Goal: Task Accomplishment & Management: Complete application form

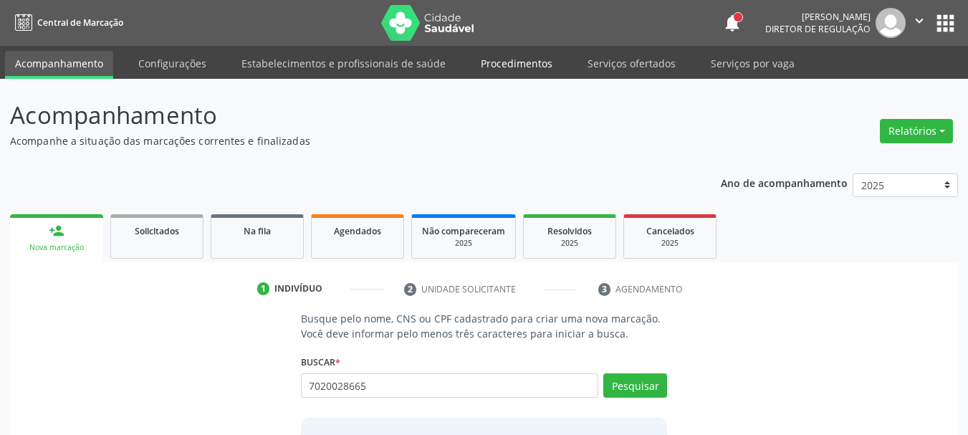
click at [532, 60] on link "Procedimentos" at bounding box center [517, 63] width 92 height 25
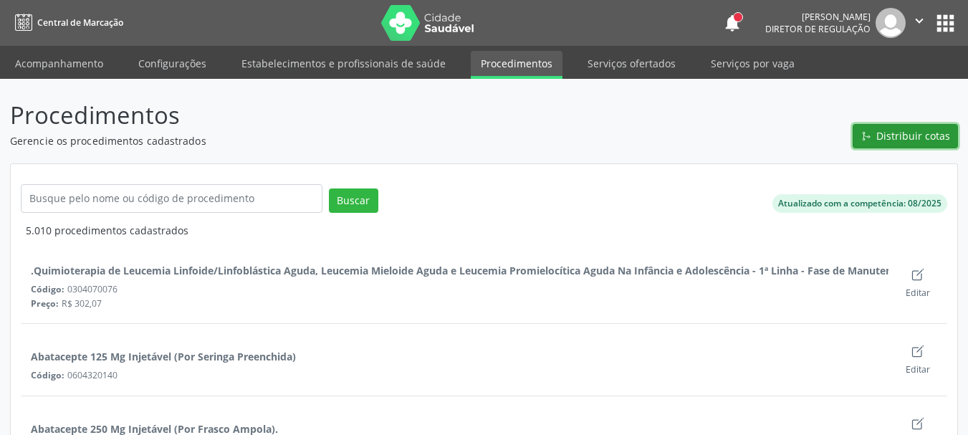
click at [892, 140] on span "Distribuir cotas" at bounding box center [913, 135] width 74 height 15
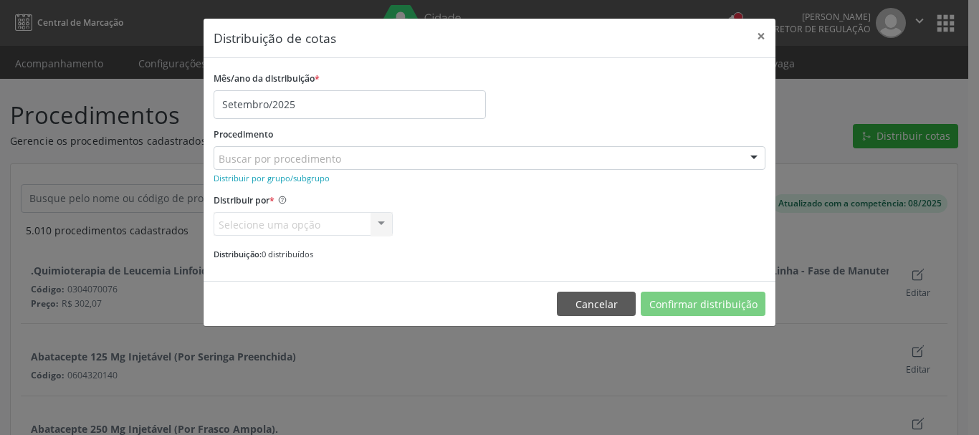
click at [564, 135] on div "Procedimento Buscar por procedimento 0304070076 - .Quimioterapia de Leucemia Li…" at bounding box center [490, 147] width 552 height 46
click at [284, 177] on small "Distribuir por grupo/subgrupo" at bounding box center [272, 178] width 116 height 11
click at [294, 174] on small "Distribuir por procedimento" at bounding box center [267, 178] width 107 height 11
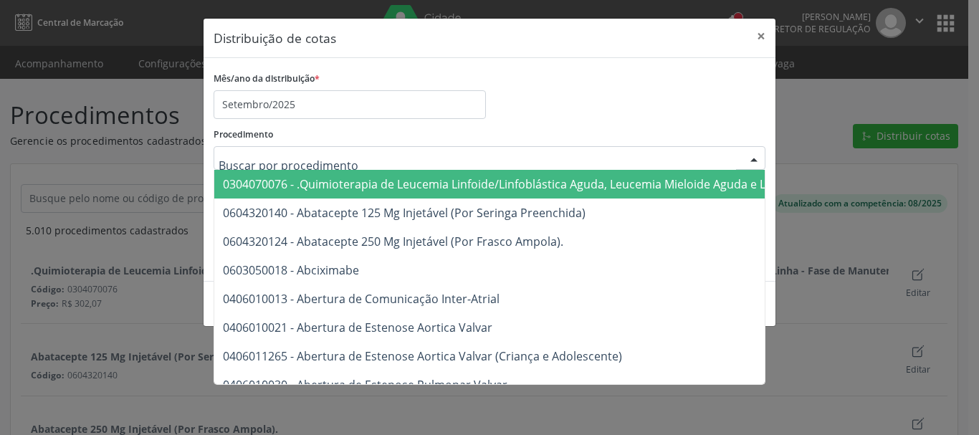
type input "u"
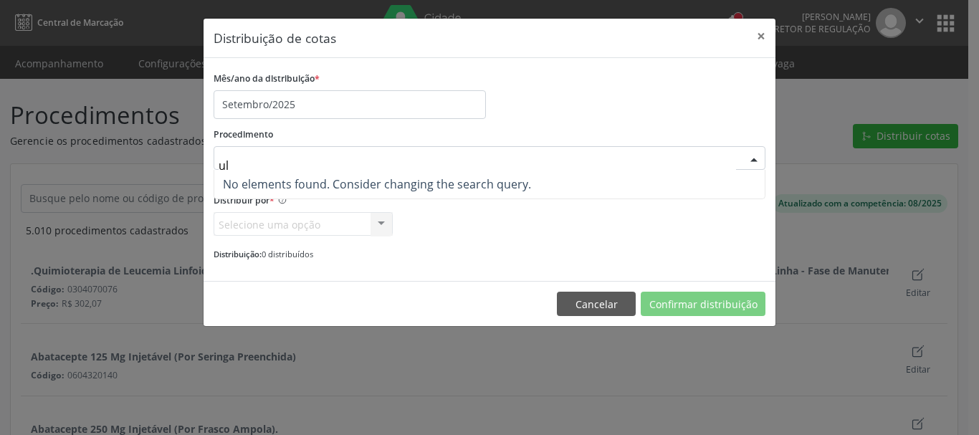
type input "u"
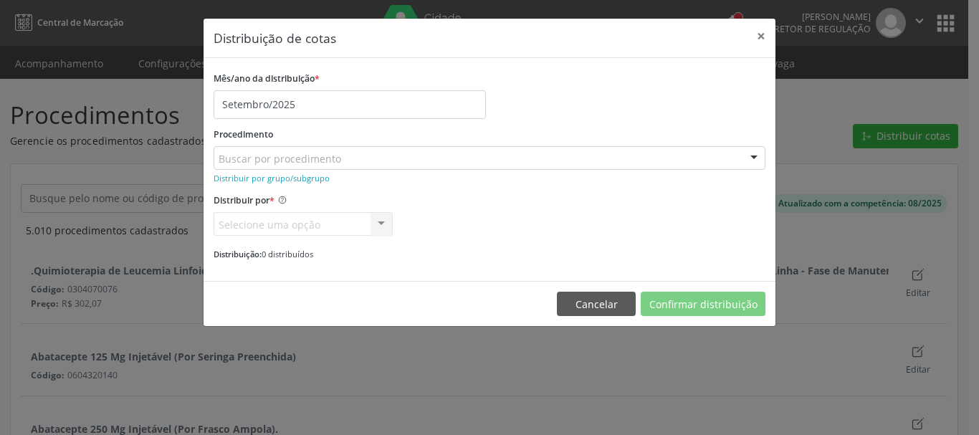
click at [576, 124] on div "Procedimento Buscar por procedimento 0304070076 - .Quimioterapia de Leucemia Li…" at bounding box center [490, 147] width 552 height 46
click at [284, 176] on small "Distribuir por grupo/subgrupo" at bounding box center [272, 178] width 116 height 11
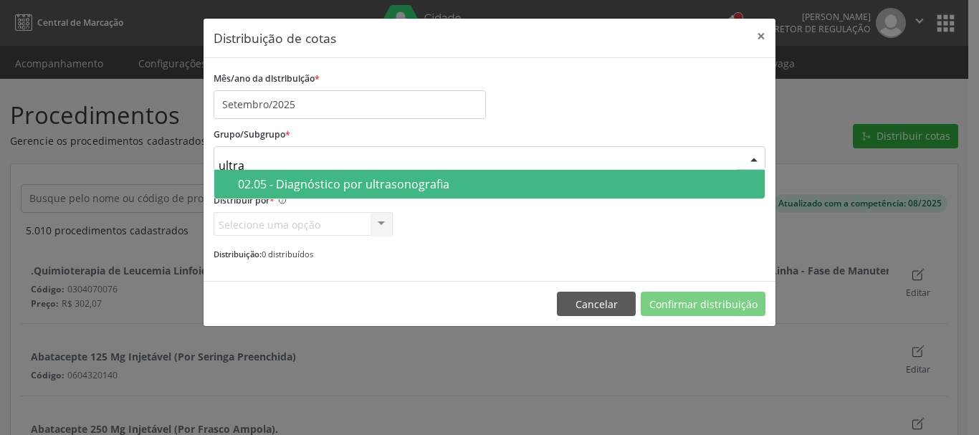
type input "ultras"
click at [530, 179] on div "02.05 - Diagnóstico por ultrasonografia" at bounding box center [497, 183] width 518 height 11
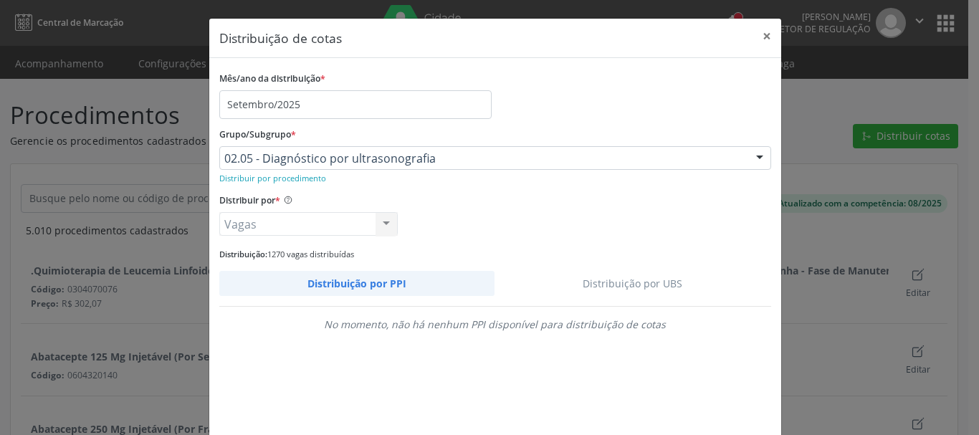
click at [635, 284] on link "Distribuição por UBS" at bounding box center [632, 283] width 277 height 25
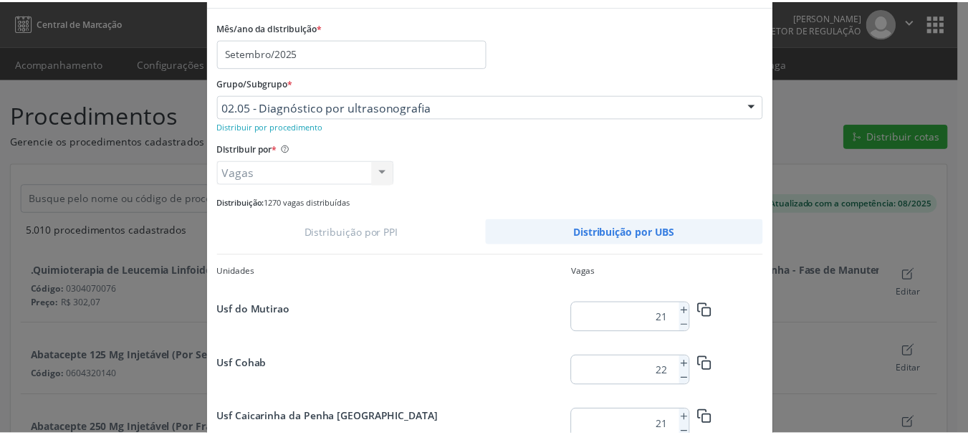
scroll to position [135, 0]
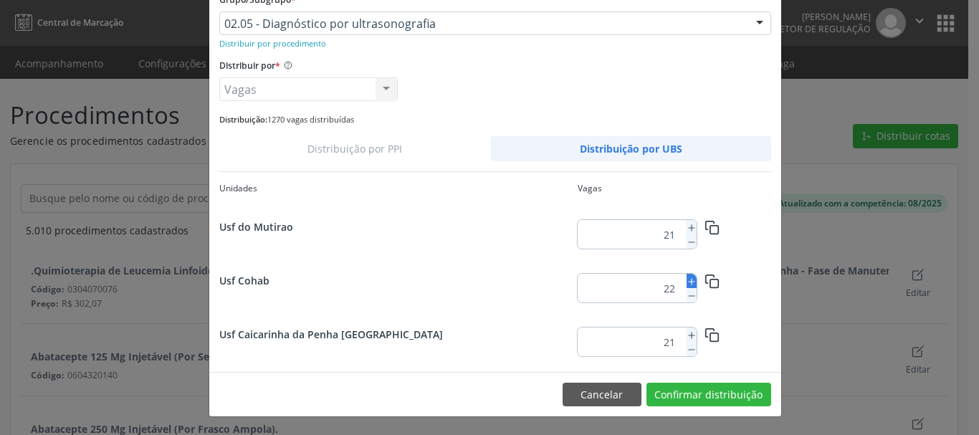
click at [686, 282] on icon at bounding box center [691, 282] width 10 height 10
type input "23"
click at [712, 392] on button "Confirmar distribuição" at bounding box center [708, 395] width 125 height 24
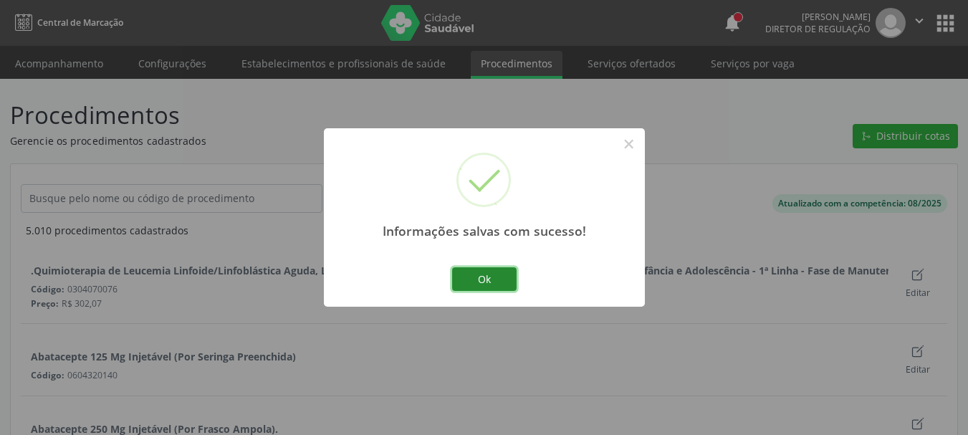
click at [504, 285] on button "Ok" at bounding box center [484, 279] width 64 height 24
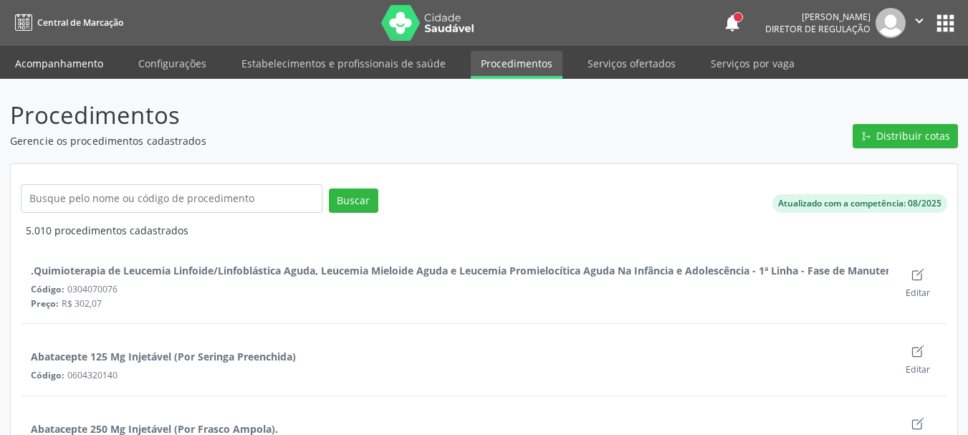
click at [59, 62] on link "Acompanhamento" at bounding box center [59, 63] width 108 height 25
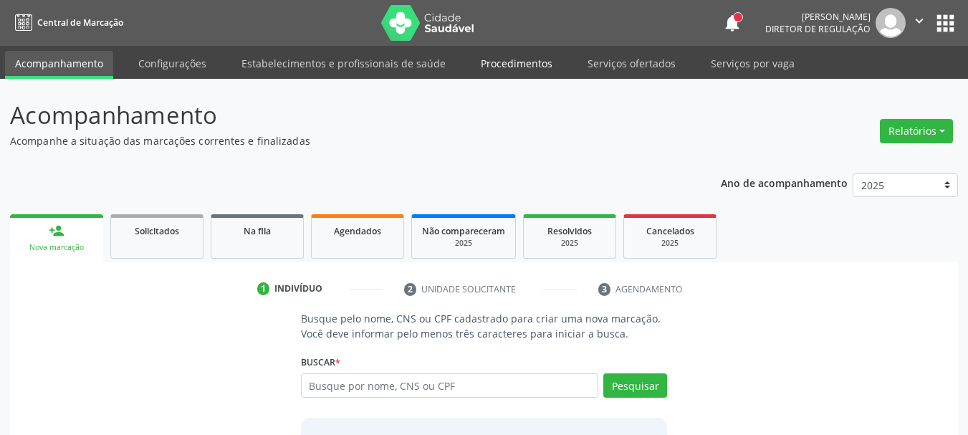
click at [515, 60] on link "Procedimentos" at bounding box center [517, 63] width 92 height 25
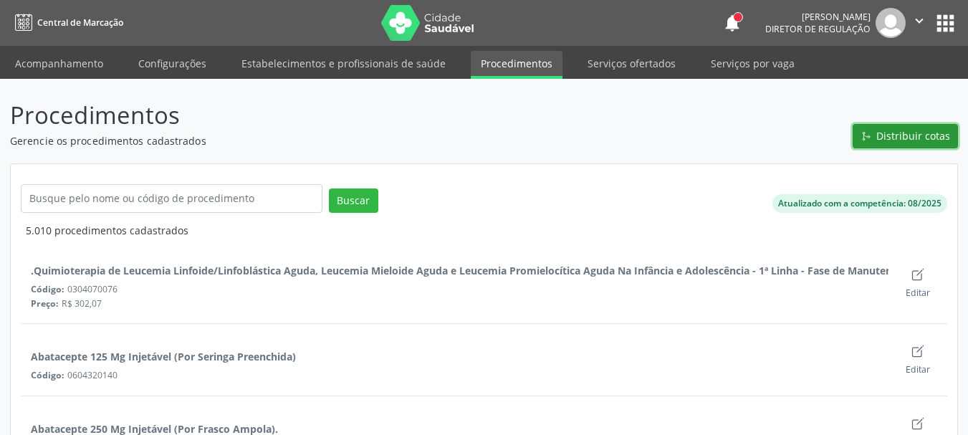
click at [949, 135] on span "Distribuir cotas" at bounding box center [913, 135] width 74 height 15
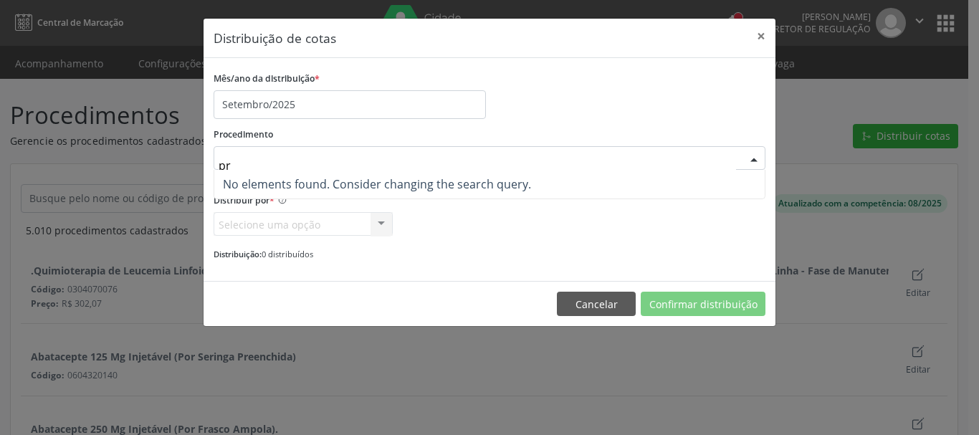
type input "p"
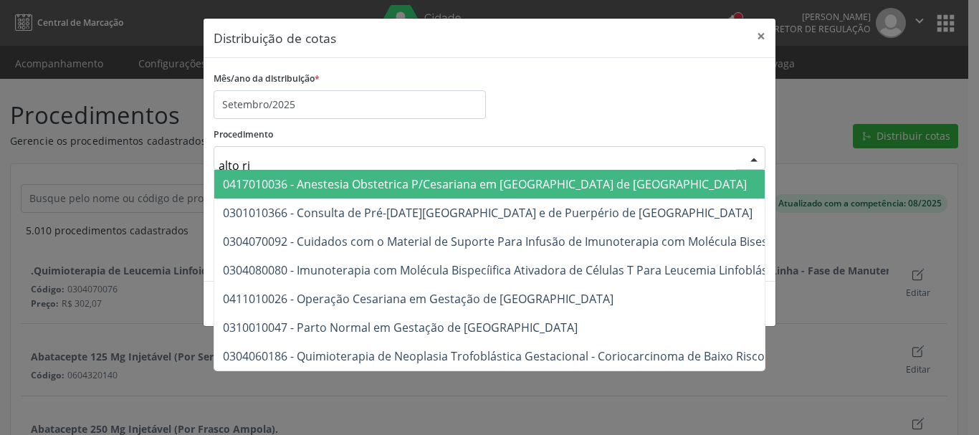
type input "alto ris"
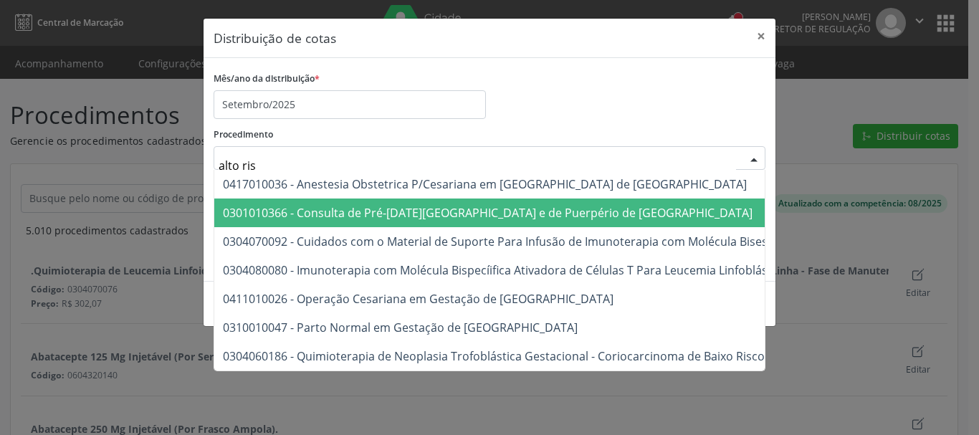
click at [365, 216] on span "0301010366 - Consulta de Pré-[DATE][GEOGRAPHIC_DATA] e de Puerpério de [GEOGRAP…" at bounding box center [488, 213] width 530 height 16
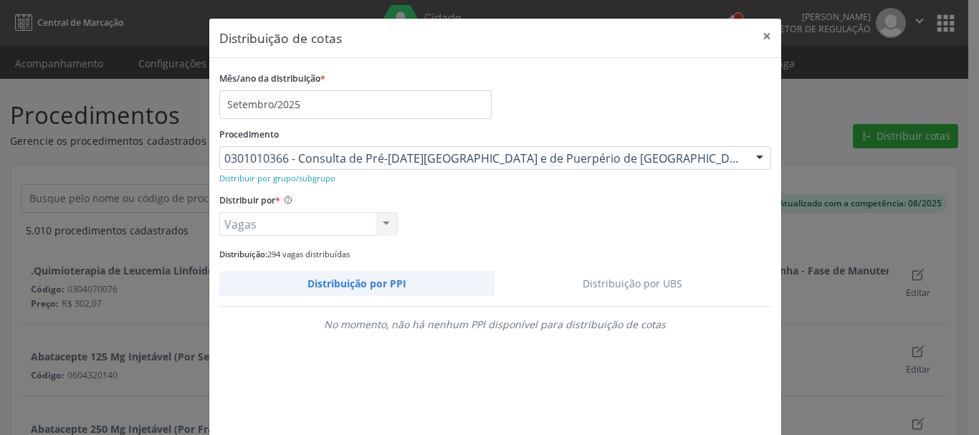
click at [613, 287] on link "Distribuição por UBS" at bounding box center [632, 283] width 277 height 25
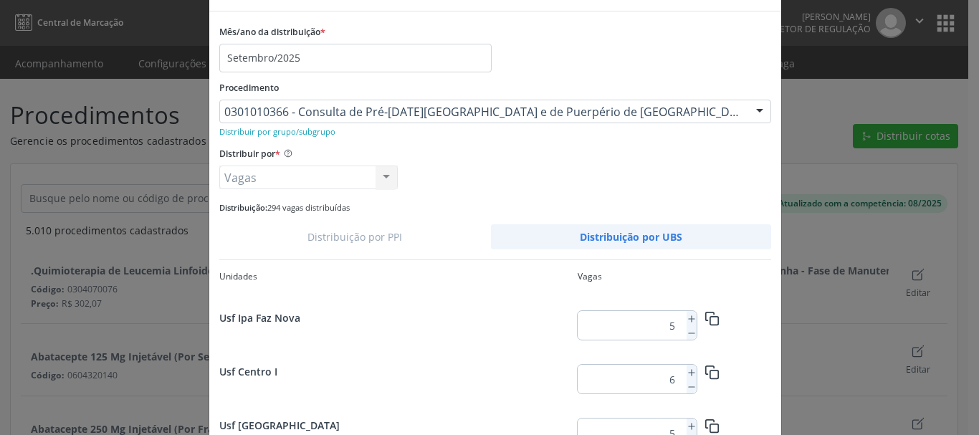
scroll to position [72, 0]
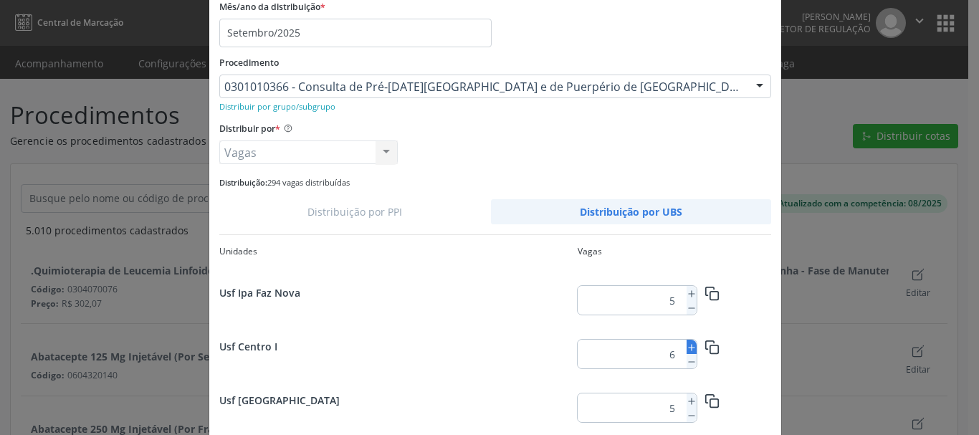
click at [686, 350] on icon at bounding box center [691, 348] width 10 height 10
type input "8"
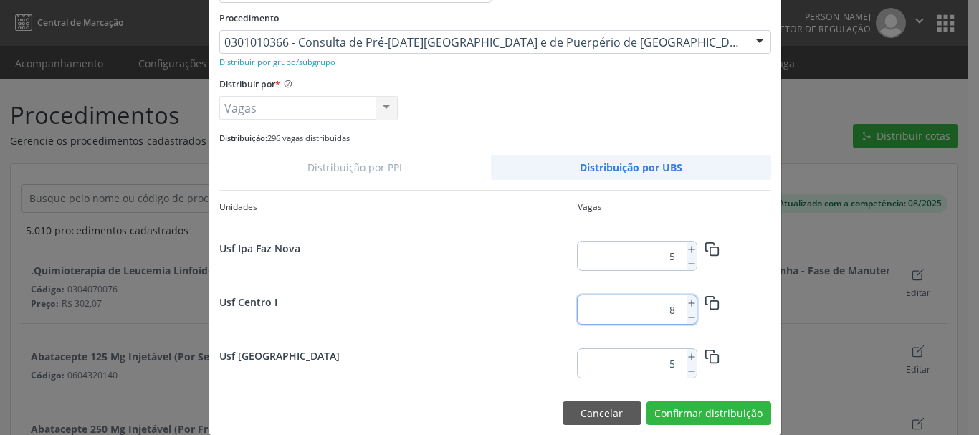
scroll to position [135, 0]
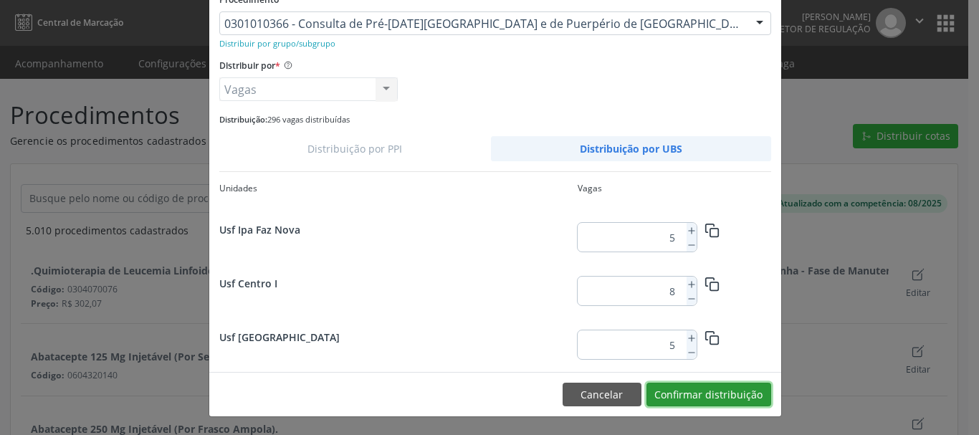
click at [740, 389] on button "Confirmar distribuição" at bounding box center [708, 395] width 125 height 24
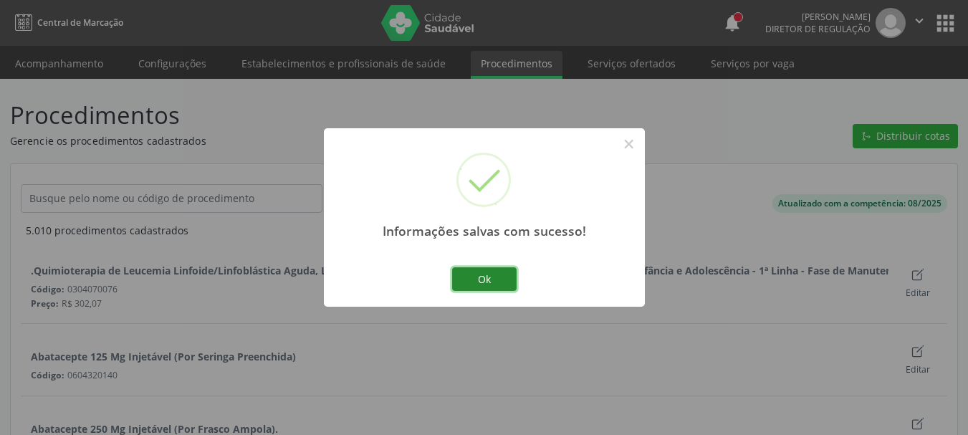
click at [484, 279] on button "Ok" at bounding box center [484, 279] width 64 height 24
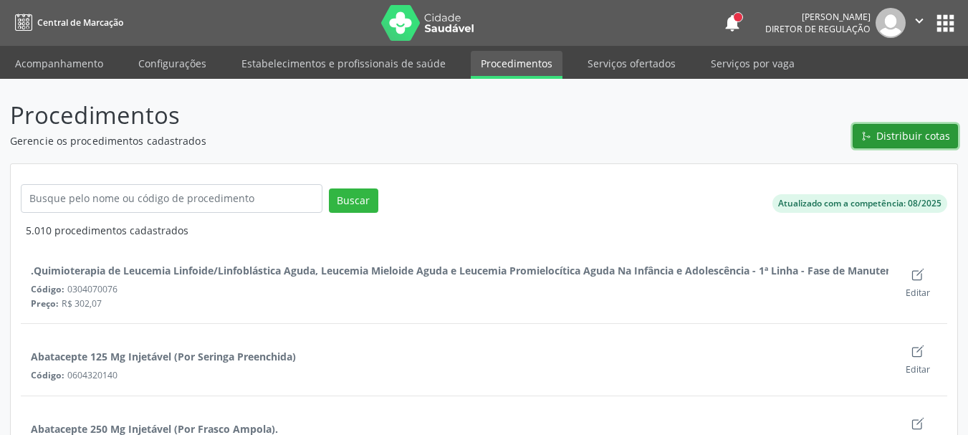
click at [913, 138] on span "Distribuir cotas" at bounding box center [913, 135] width 74 height 15
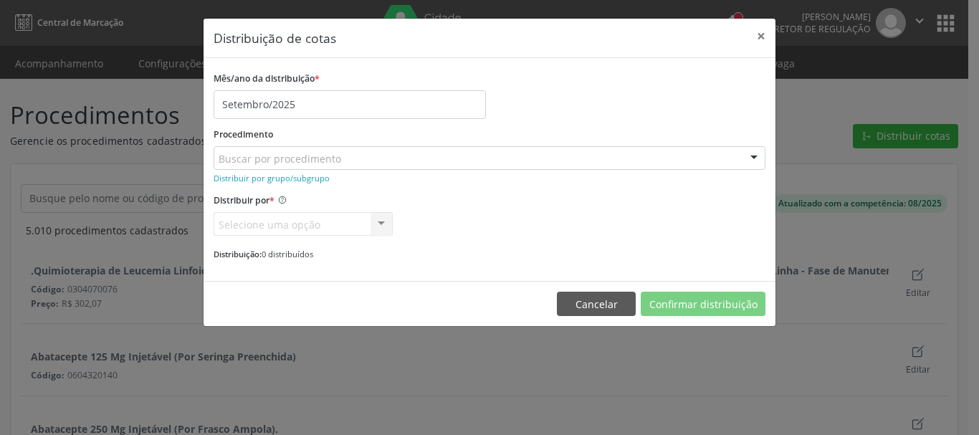
click at [272, 150] on div "Buscar por procedimento" at bounding box center [490, 158] width 552 height 24
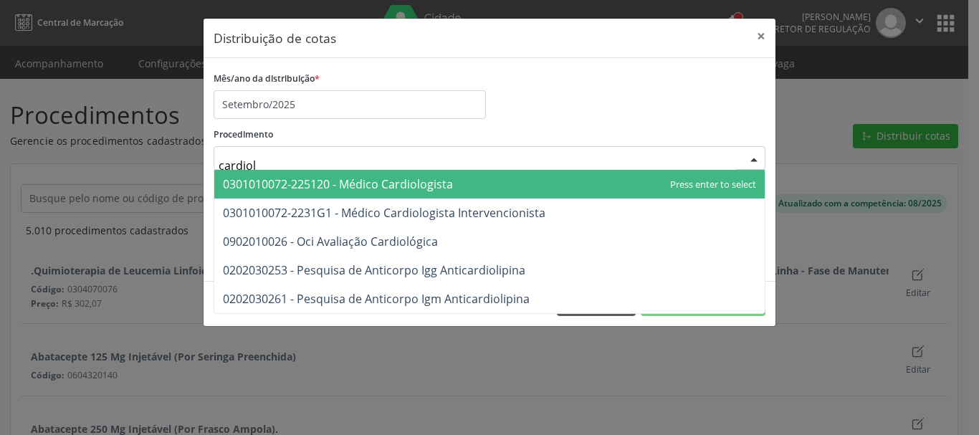
type input "cardiolo"
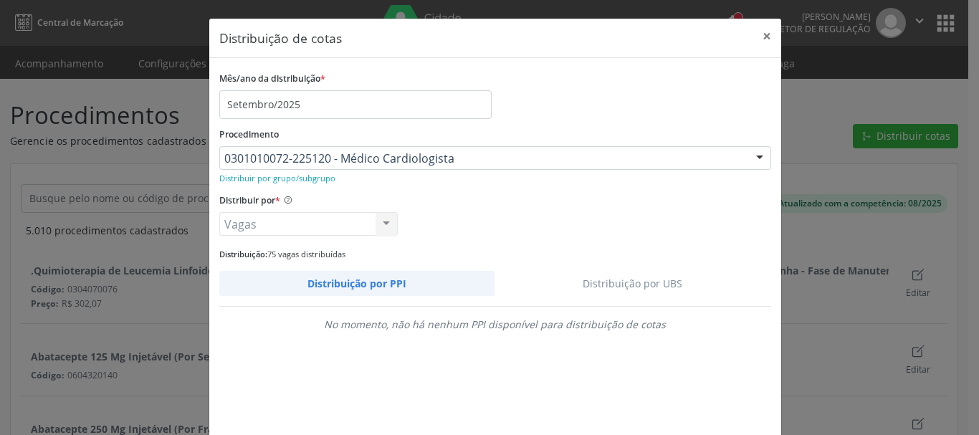
click at [623, 275] on link "Distribuição por UBS" at bounding box center [632, 283] width 277 height 25
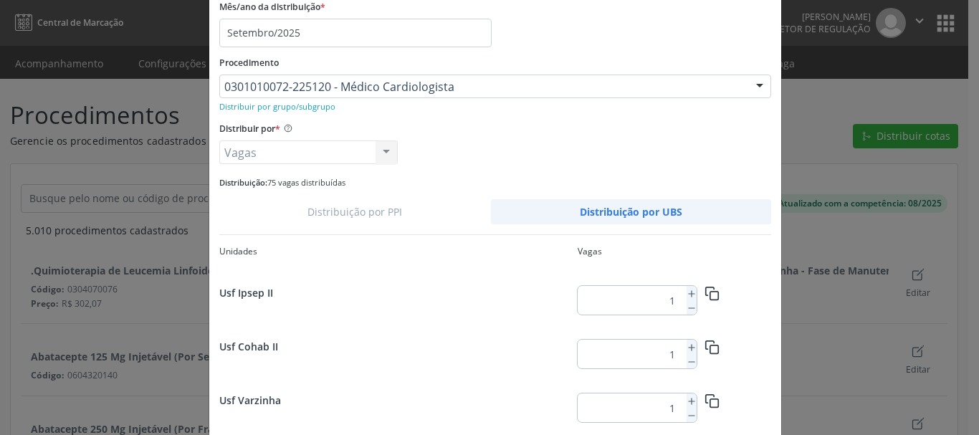
scroll to position [0, 0]
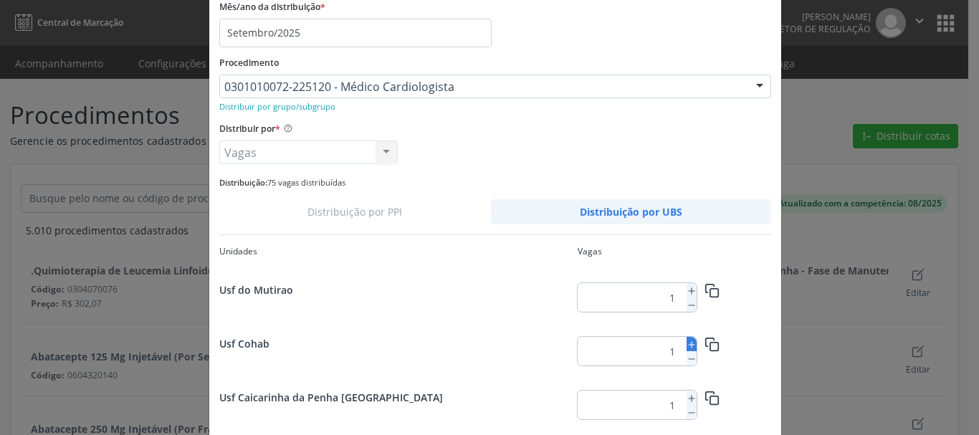
click at [686, 341] on icon at bounding box center [691, 345] width 10 height 10
type input "2"
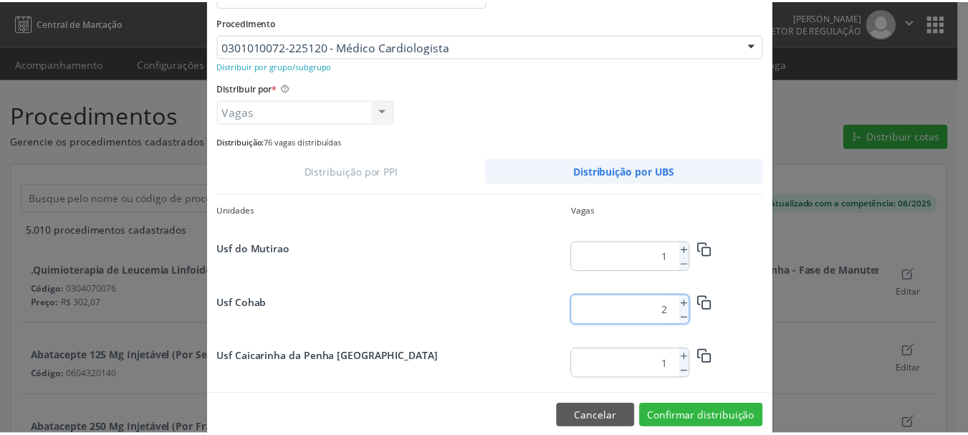
scroll to position [135, 0]
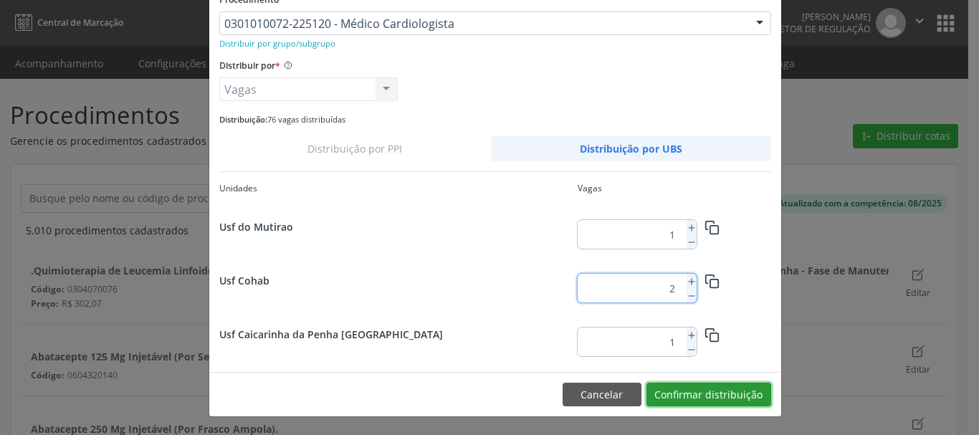
click at [741, 396] on button "Confirmar distribuição" at bounding box center [708, 395] width 125 height 24
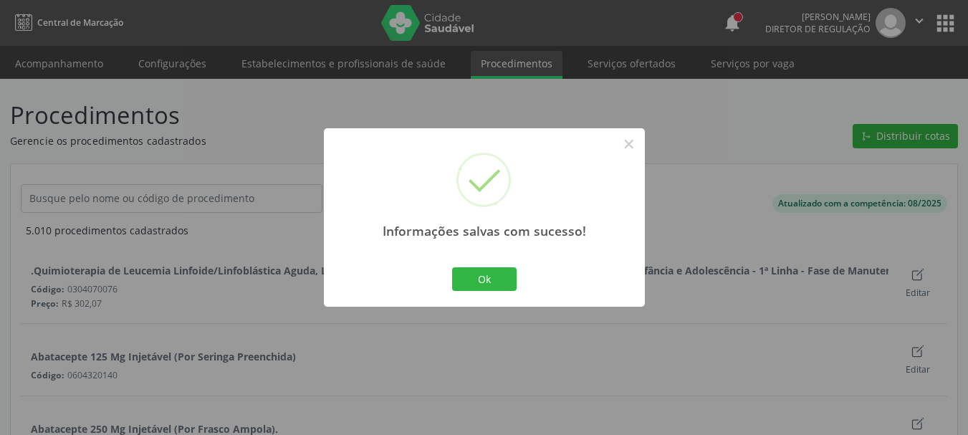
scroll to position [0, 0]
click at [499, 284] on button "Ok" at bounding box center [484, 279] width 64 height 24
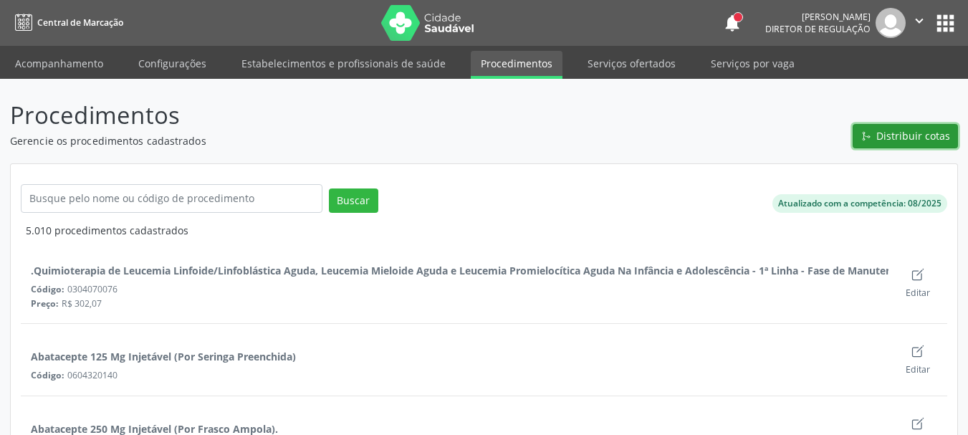
click at [896, 128] on span "Distribuir cotas" at bounding box center [913, 135] width 74 height 15
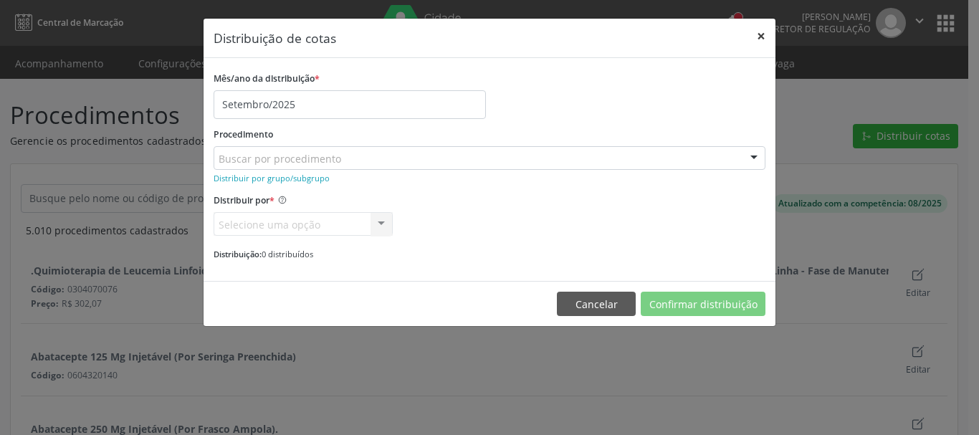
click at [760, 34] on button "×" at bounding box center [761, 36] width 29 height 35
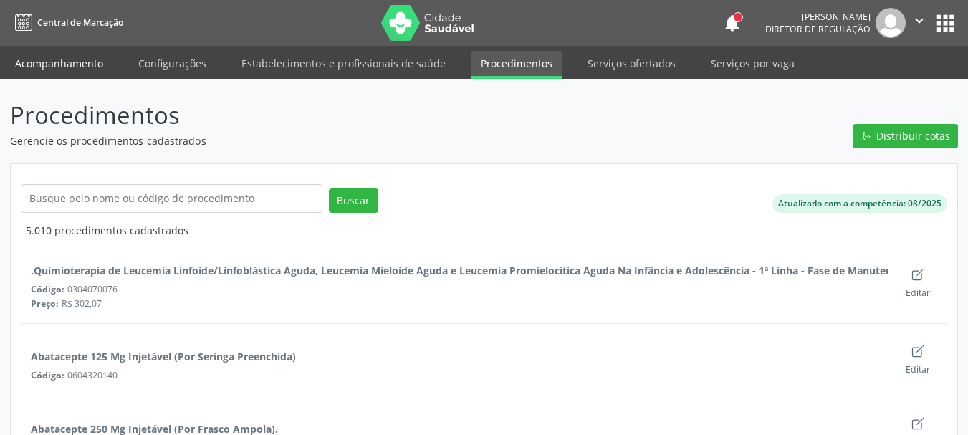
click at [57, 56] on link "Acompanhamento" at bounding box center [59, 63] width 108 height 25
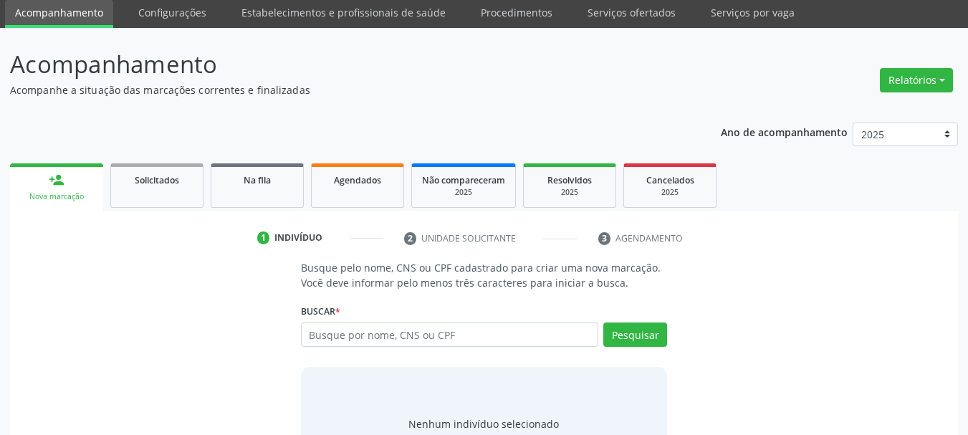
scroll to position [118, 0]
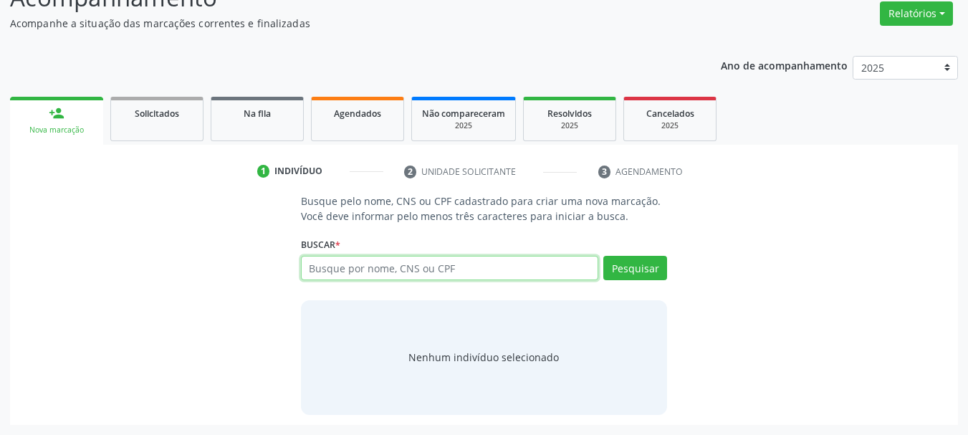
click at [388, 277] on input "text" at bounding box center [450, 268] width 298 height 24
click at [418, 272] on input "text" at bounding box center [450, 268] width 298 height 24
type input "209278457890004"
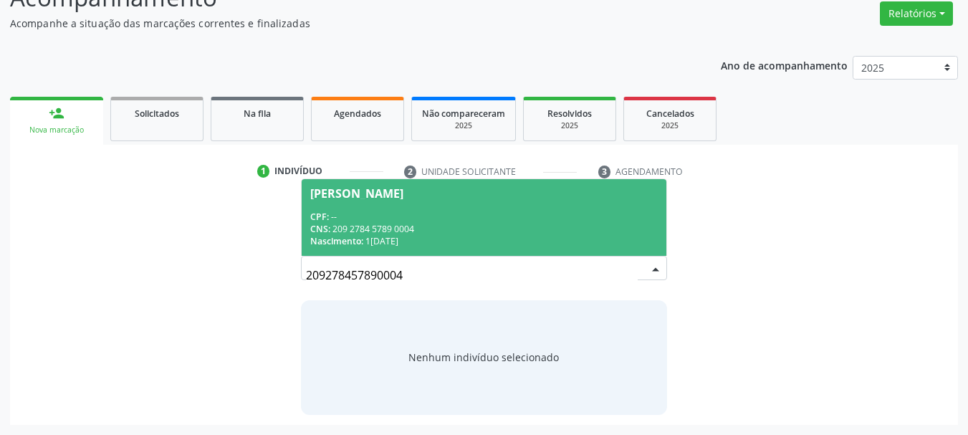
click at [403, 193] on div "[PERSON_NAME]" at bounding box center [356, 193] width 93 height 11
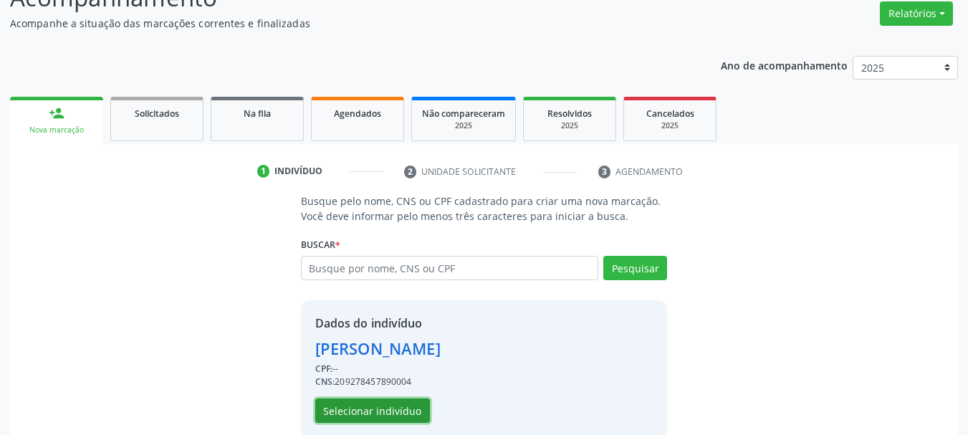
click at [402, 409] on button "Selecionar indivíduo" at bounding box center [372, 410] width 115 height 24
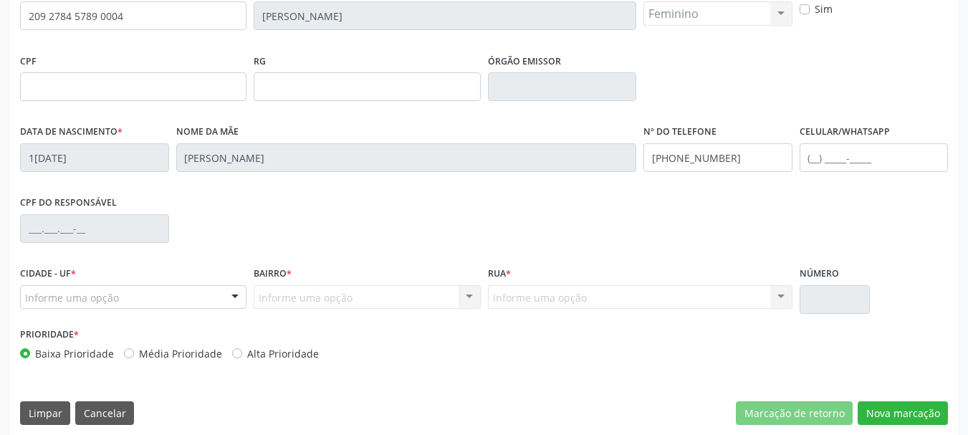
scroll to position [332, 0]
click at [712, 161] on input "[PHONE_NUMBER]" at bounding box center [717, 157] width 149 height 29
click at [899, 406] on button "Nova marcação" at bounding box center [903, 413] width 90 height 24
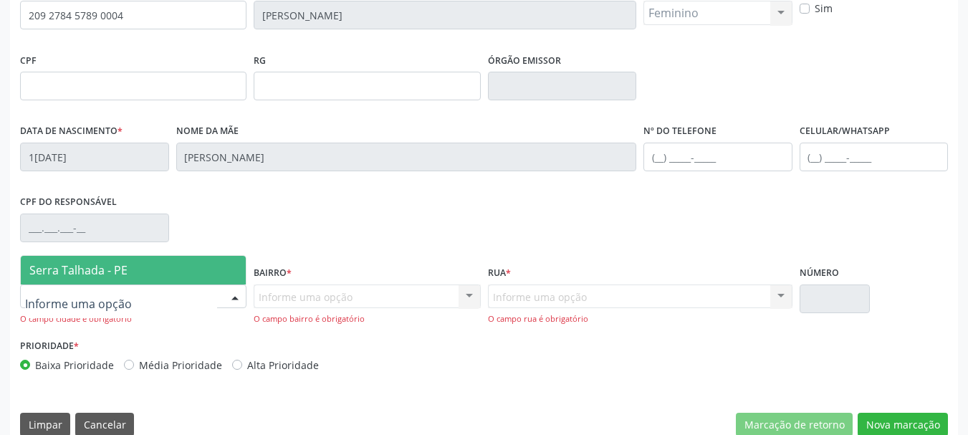
click at [165, 297] on div at bounding box center [133, 296] width 226 height 24
click at [139, 276] on span "Serra Talhada - PE" at bounding box center [133, 270] width 225 height 29
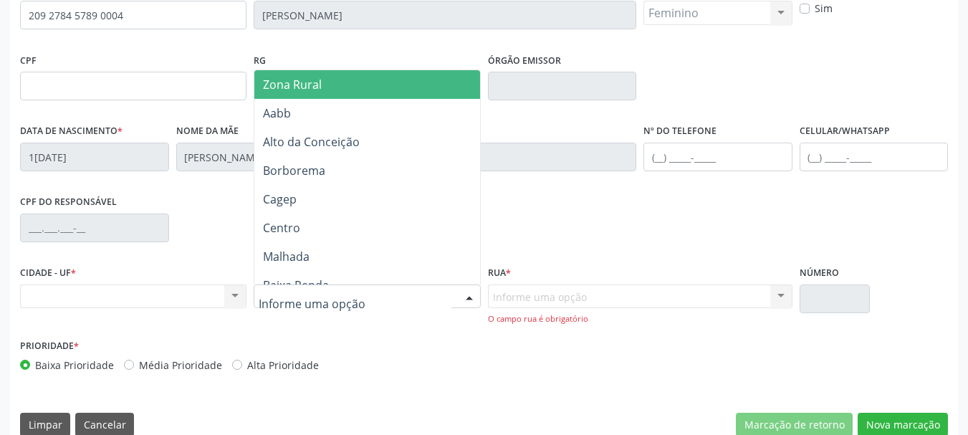
click at [333, 86] on span "Zona Rural" at bounding box center [369, 84] width 230 height 29
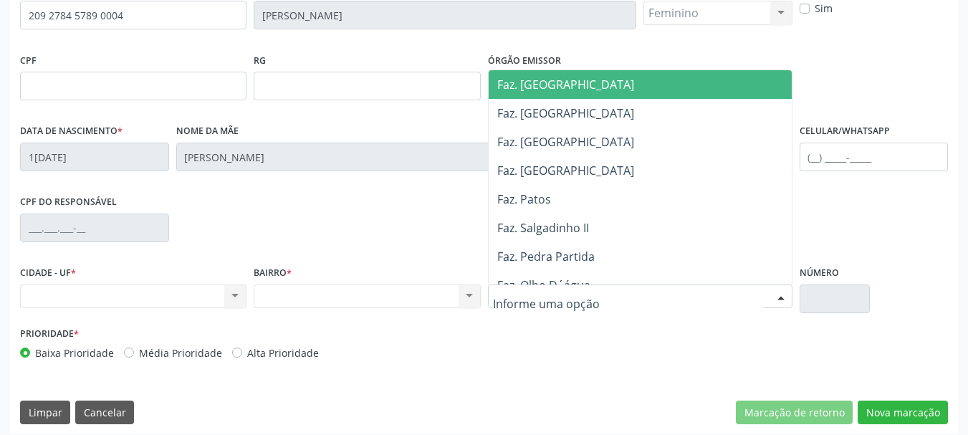
click at [547, 83] on span "Faz. [GEOGRAPHIC_DATA]" at bounding box center [565, 85] width 137 height 16
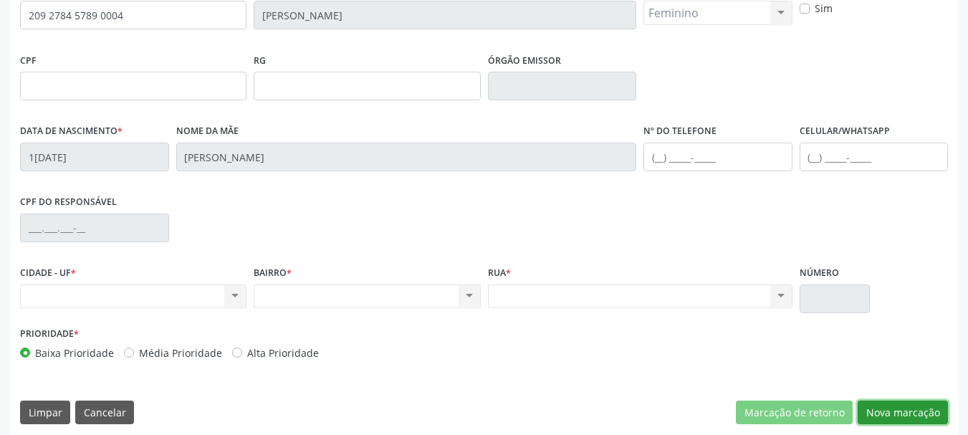
click at [913, 421] on button "Nova marcação" at bounding box center [903, 413] width 90 height 24
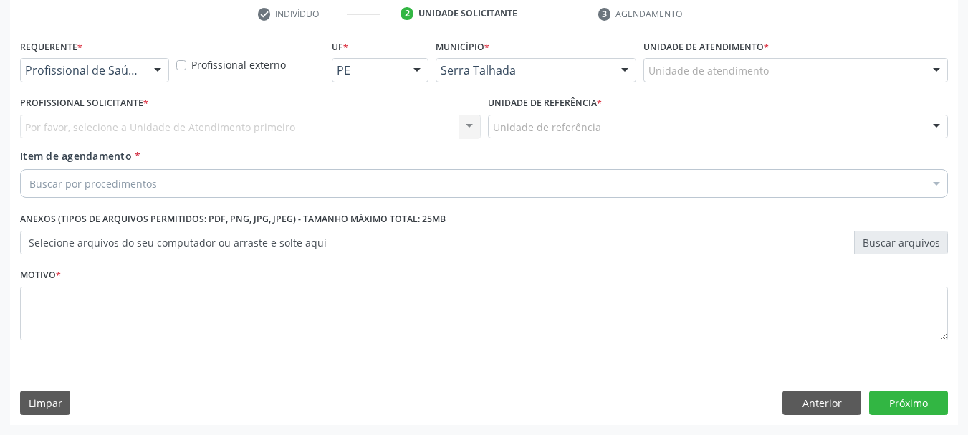
scroll to position [275, 0]
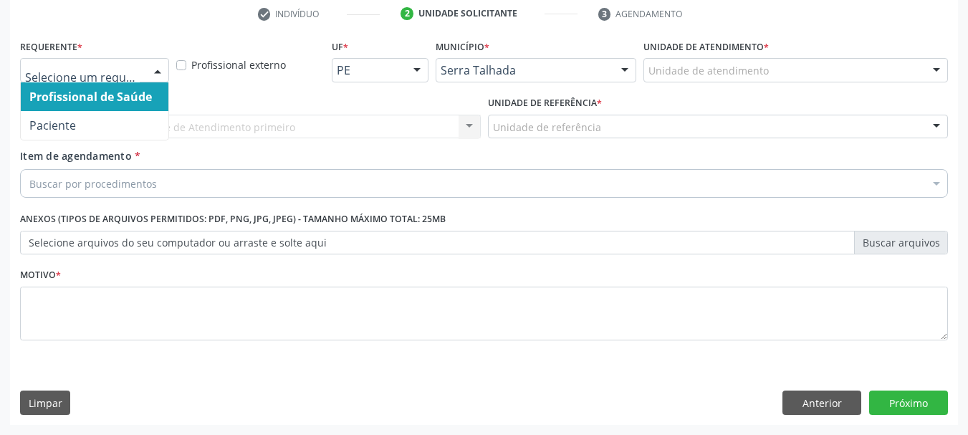
click at [92, 110] on span "Profissional de Saúde" at bounding box center [95, 96] width 148 height 29
drag, startPoint x: 70, startPoint y: 110, endPoint x: 70, endPoint y: 121, distance: 11.5
click at [70, 112] on ul "Profissional de Saúde Paciente Nenhum resultado encontrado para: " " Não há nen…" at bounding box center [95, 110] width 148 height 57
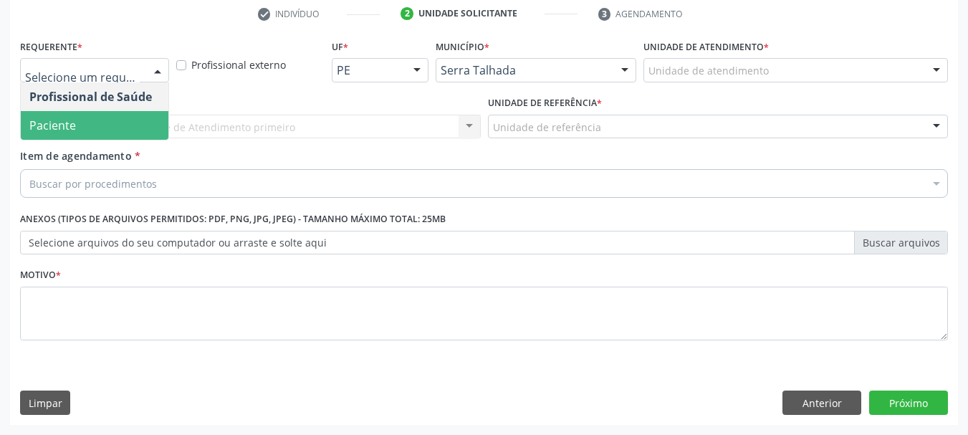
click at [70, 121] on span "Paciente" at bounding box center [52, 126] width 47 height 16
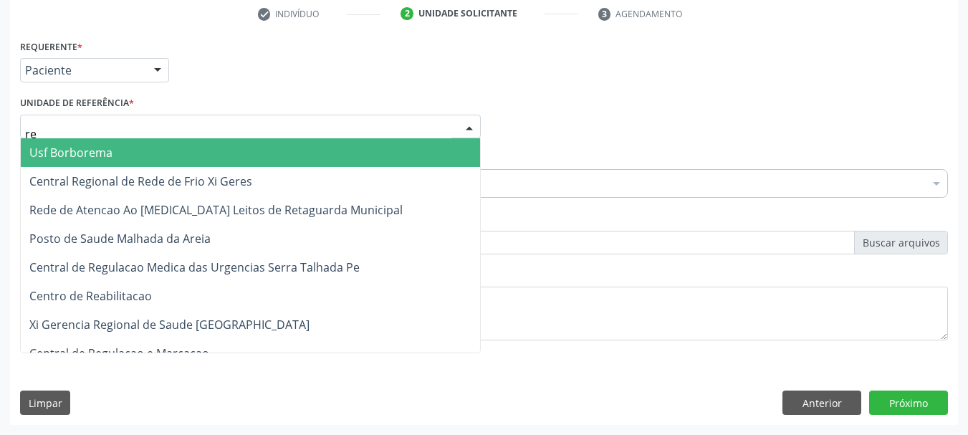
type input "rea"
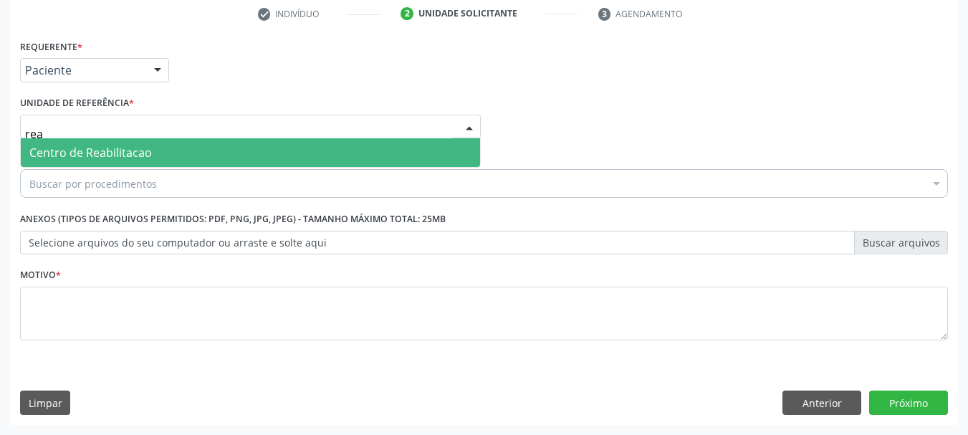
click at [77, 160] on span "Centro de Reabilitacao" at bounding box center [90, 153] width 123 height 16
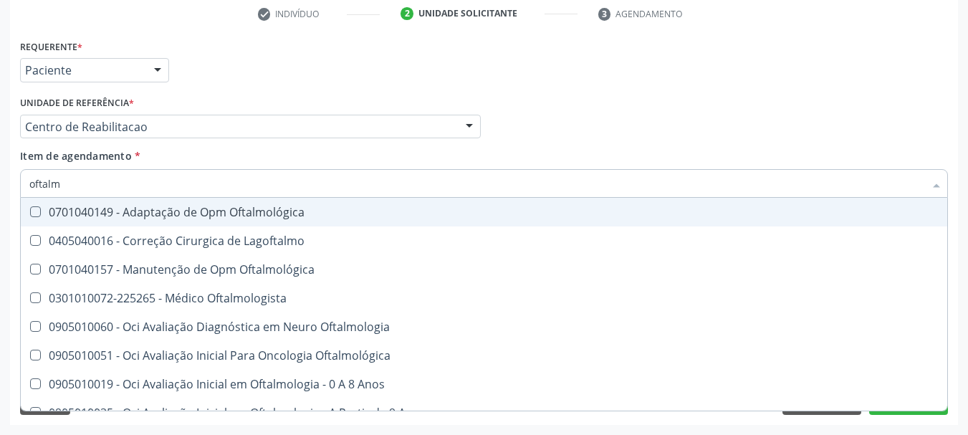
type input "oftalmo"
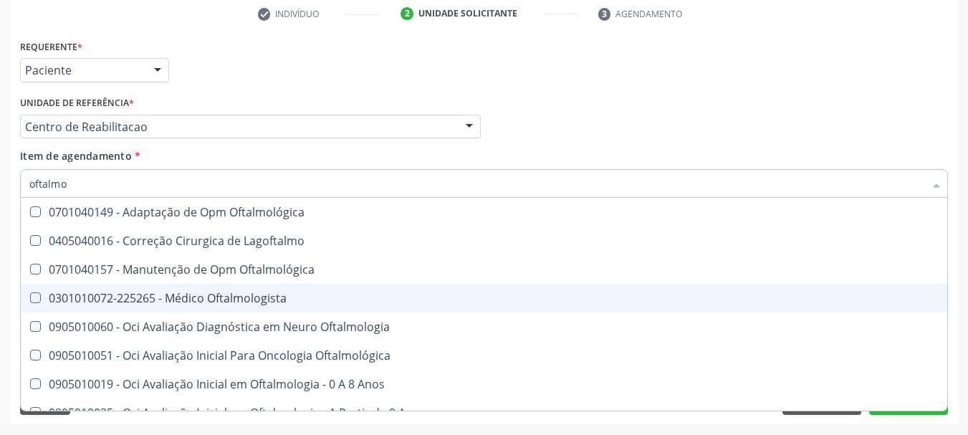
click at [296, 299] on div "0301010072-225265 - Médico Oftalmologista" at bounding box center [483, 297] width 909 height 11
checkbox Oftalmologista "true"
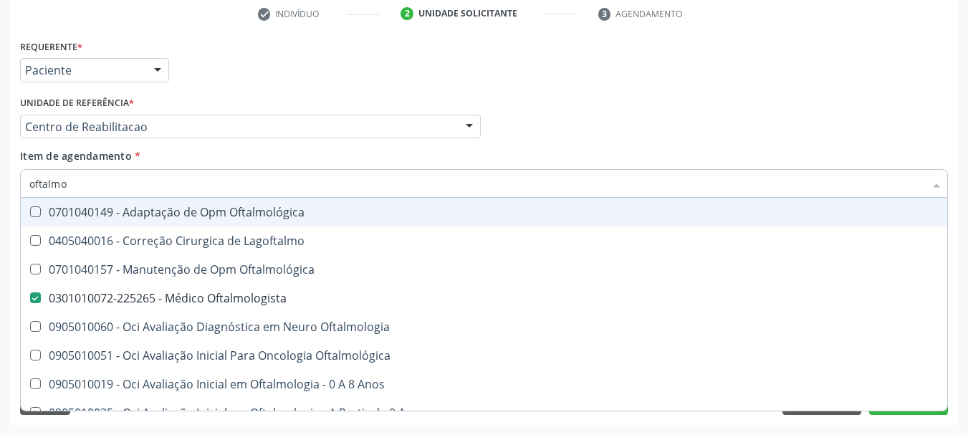
click at [512, 129] on div "Profissional Solicitante Por favor, selecione a Unidade de Atendimento primeiro…" at bounding box center [483, 120] width 935 height 56
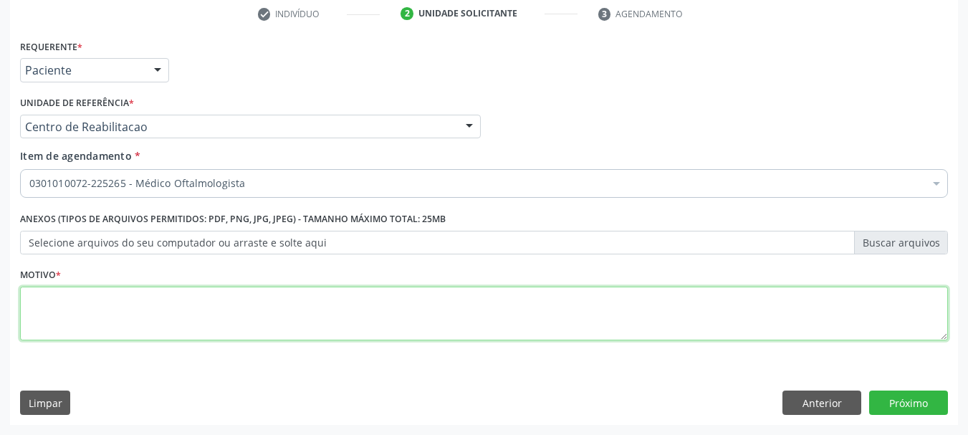
click at [52, 308] on textarea at bounding box center [484, 314] width 928 height 54
type textarea "."
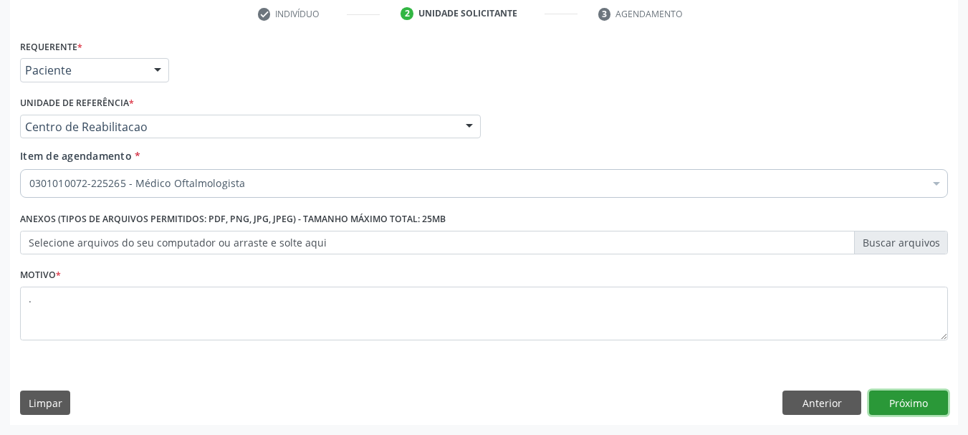
click at [875, 403] on button "Próximo" at bounding box center [908, 403] width 79 height 24
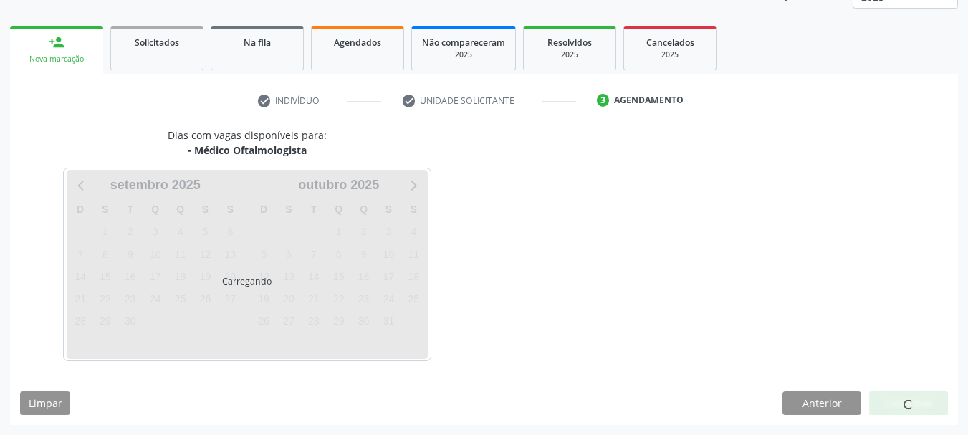
scroll to position [188, 0]
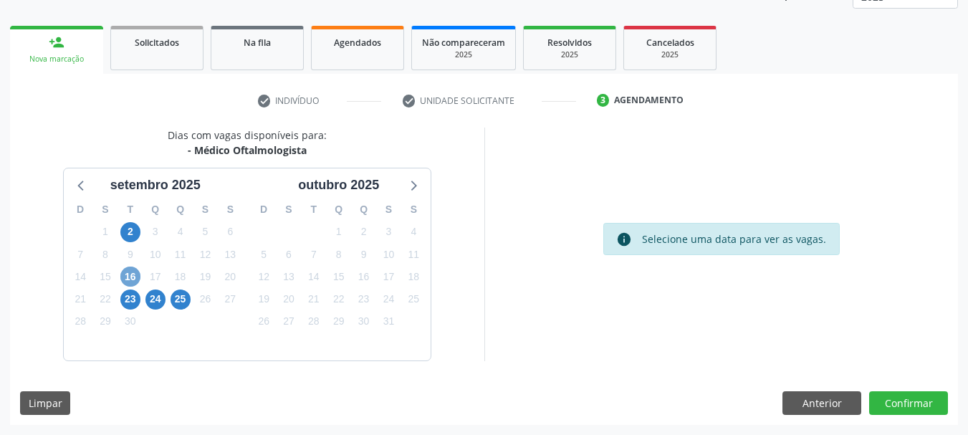
click at [130, 271] on span "16" at bounding box center [130, 277] width 20 height 20
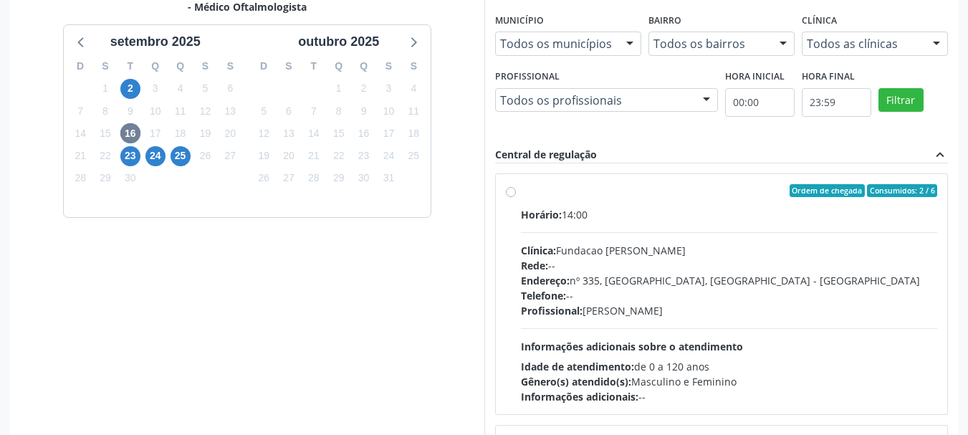
click at [555, 214] on span "Horário:" at bounding box center [541, 215] width 41 height 14
click at [516, 197] on input "Ordem de chegada Consumidos: 2 / 6 Horário: 14:00 Clínica: Fundacao [PERSON_NAM…" at bounding box center [511, 190] width 10 height 13
radio input "true"
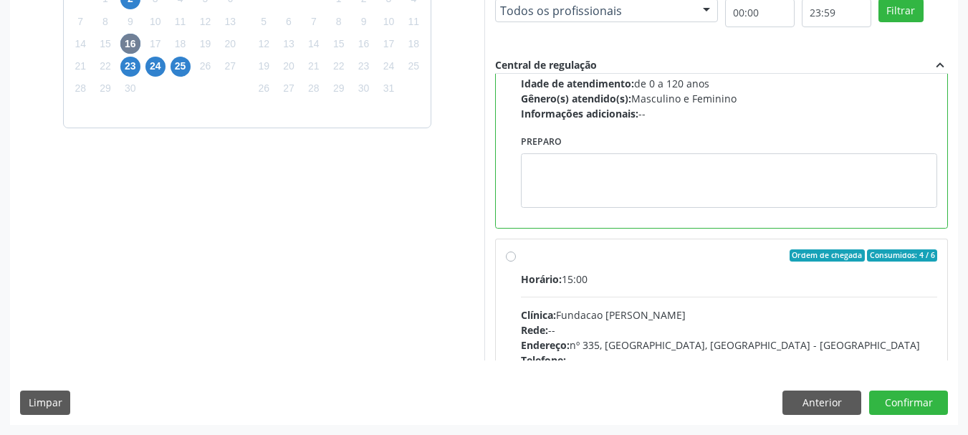
scroll to position [215, 0]
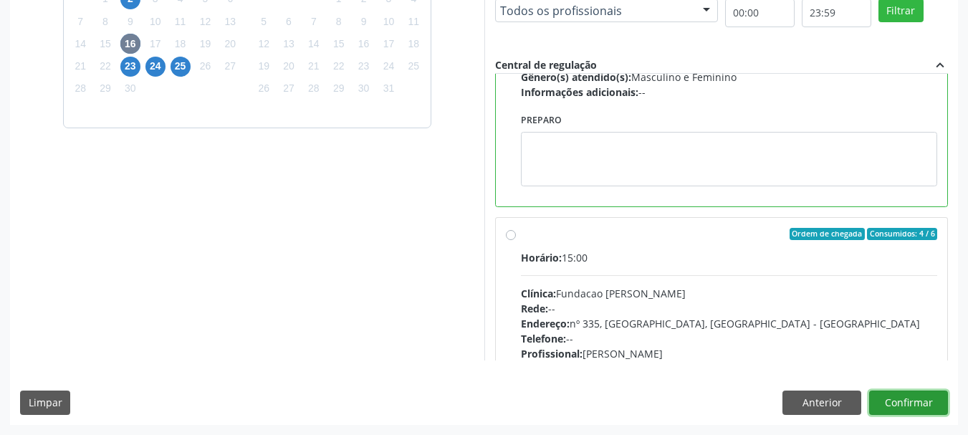
click at [904, 410] on button "Confirmar" at bounding box center [908, 403] width 79 height 24
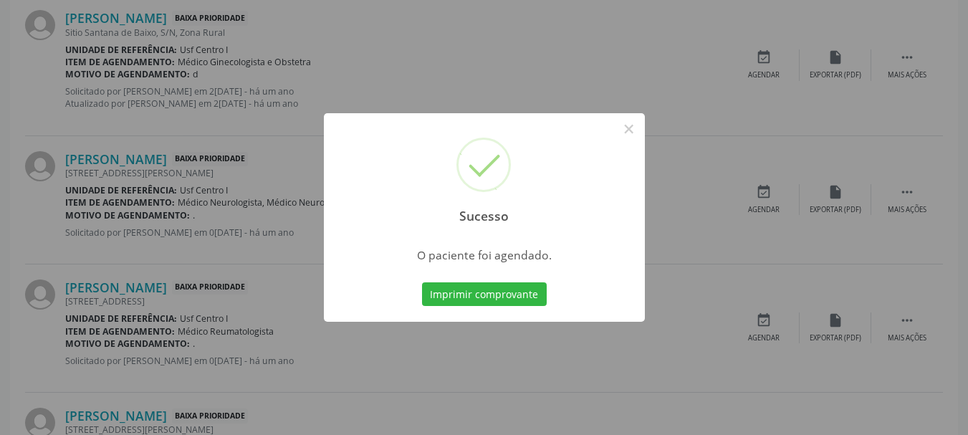
scroll to position [38, 0]
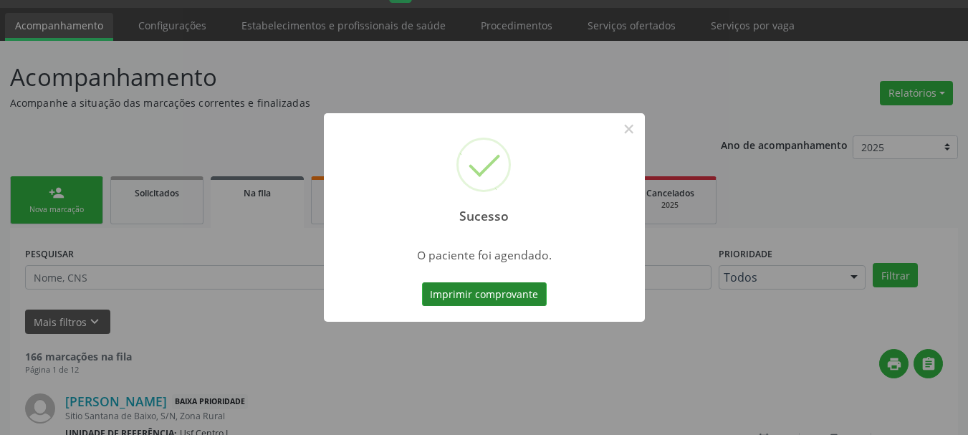
click at [499, 289] on button "Imprimir comprovante" at bounding box center [484, 294] width 125 height 24
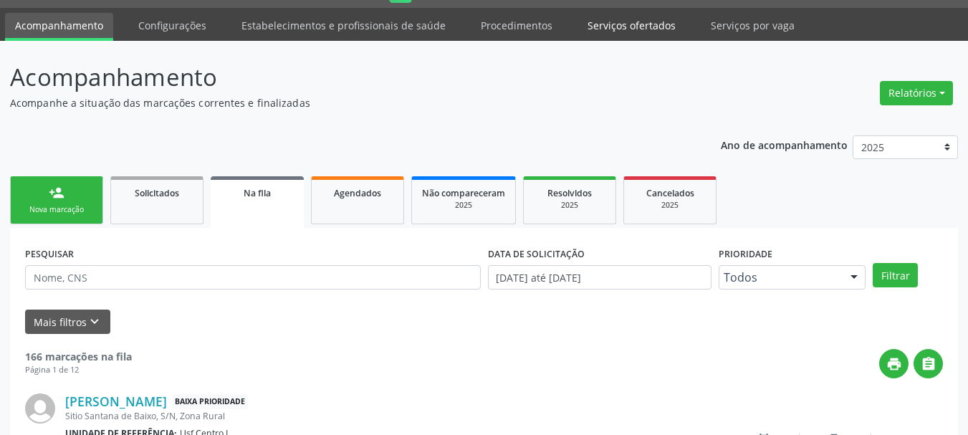
click at [625, 22] on link "Serviços ofertados" at bounding box center [632, 25] width 108 height 25
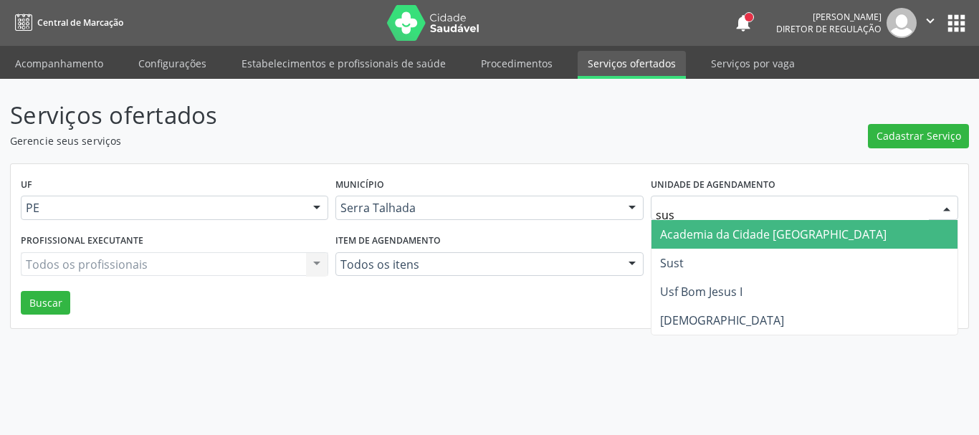
type input "sust"
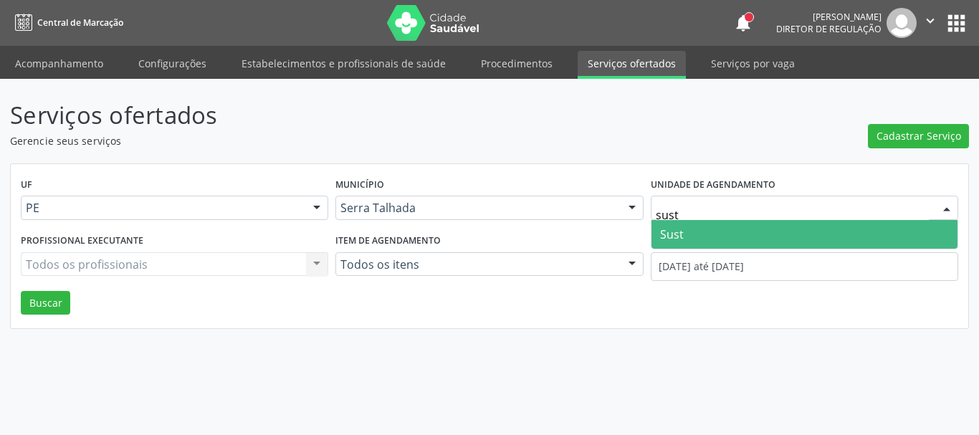
click at [728, 222] on span "Sust" at bounding box center [804, 234] width 306 height 29
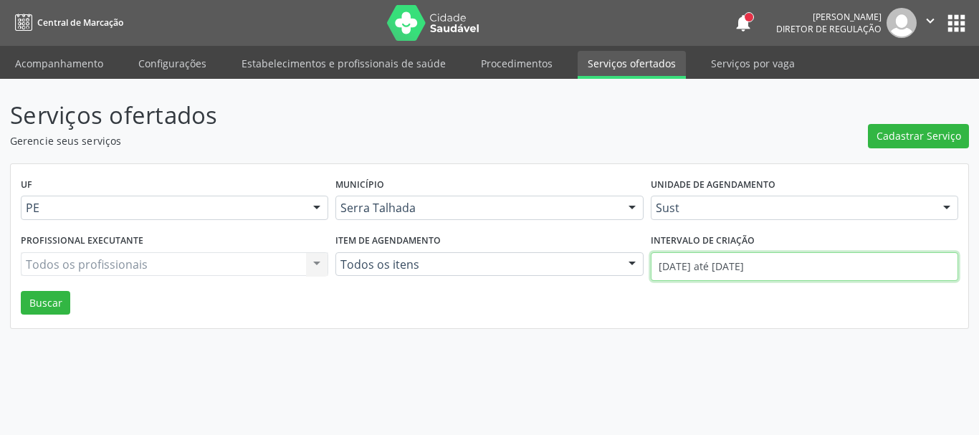
click at [737, 275] on input "[DATE] até [DATE]" at bounding box center [804, 266] width 307 height 29
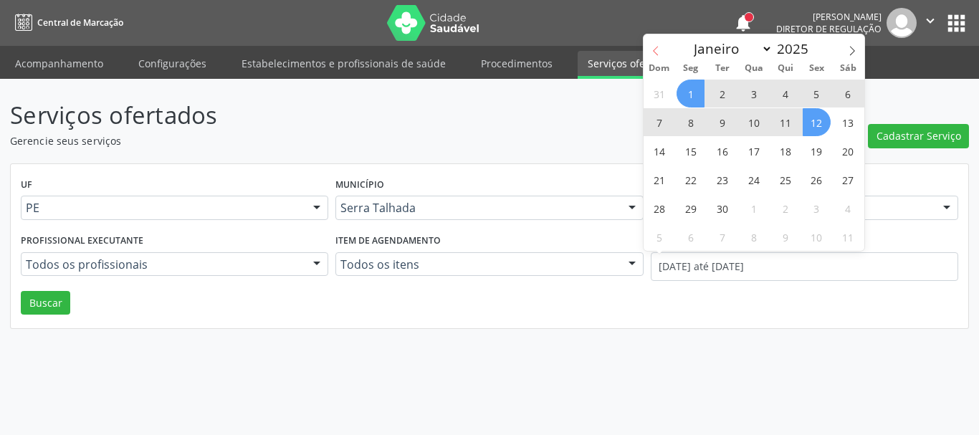
click at [653, 45] on span at bounding box center [655, 46] width 24 height 24
select select "7"
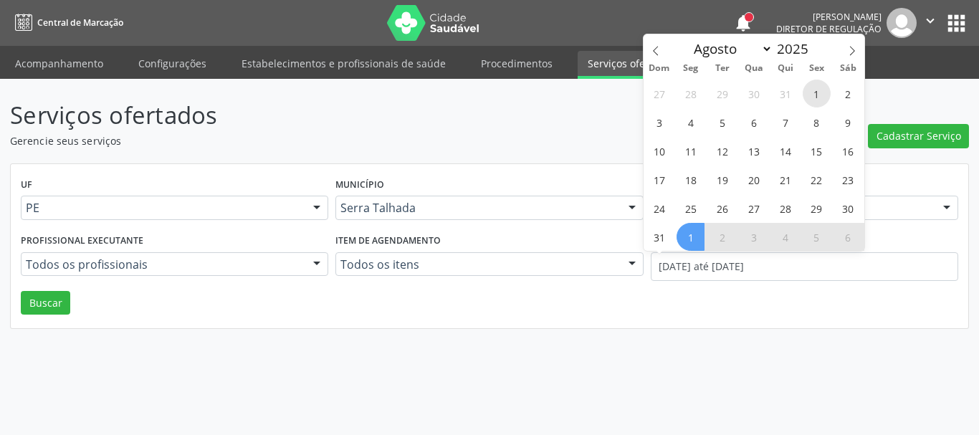
click at [813, 87] on span "1" at bounding box center [817, 94] width 28 height 28
type input "01/08/2025"
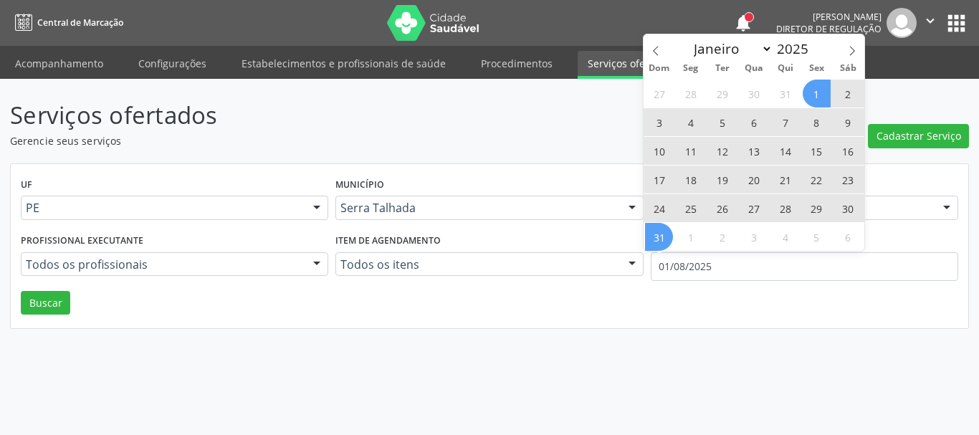
click at [667, 241] on span "31" at bounding box center [659, 237] width 28 height 28
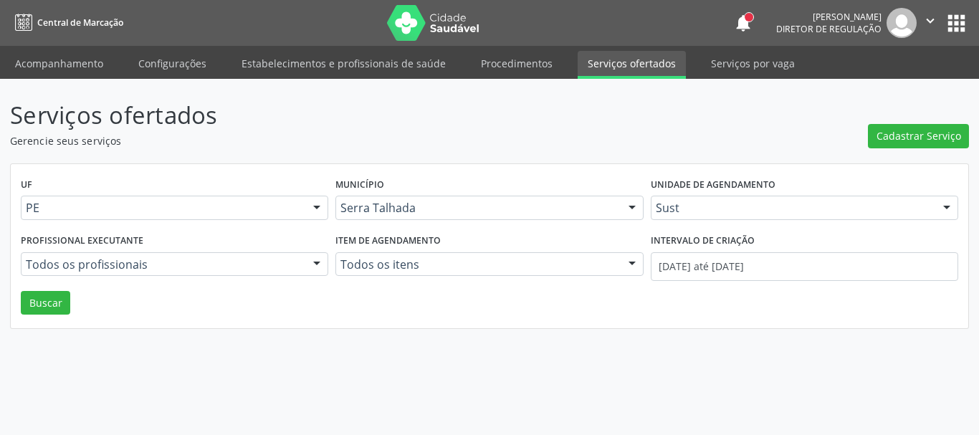
click at [167, 322] on div "UF PE PE Nenhum resultado encontrado para: " " Não há nenhuma opção para ser ex…" at bounding box center [489, 246] width 957 height 165
click at [575, 130] on p "Serviços ofertados" at bounding box center [345, 115] width 671 height 36
click at [64, 308] on button "Buscar" at bounding box center [45, 303] width 49 height 24
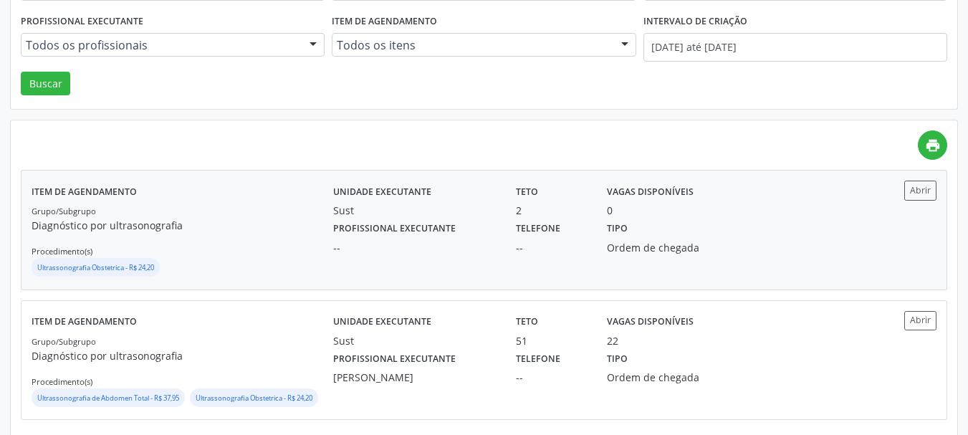
scroll to position [235, 0]
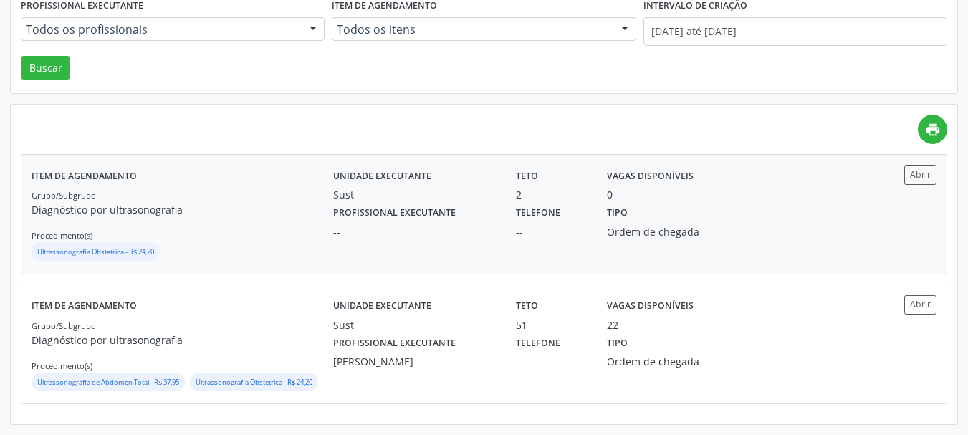
click at [310, 203] on p "Diagnóstico por ultrasonografia" at bounding box center [183, 209] width 302 height 15
click at [765, 331] on div "Unidade executante Sust Teto 51 Vagas disponíveis 22" at bounding box center [597, 313] width 548 height 37
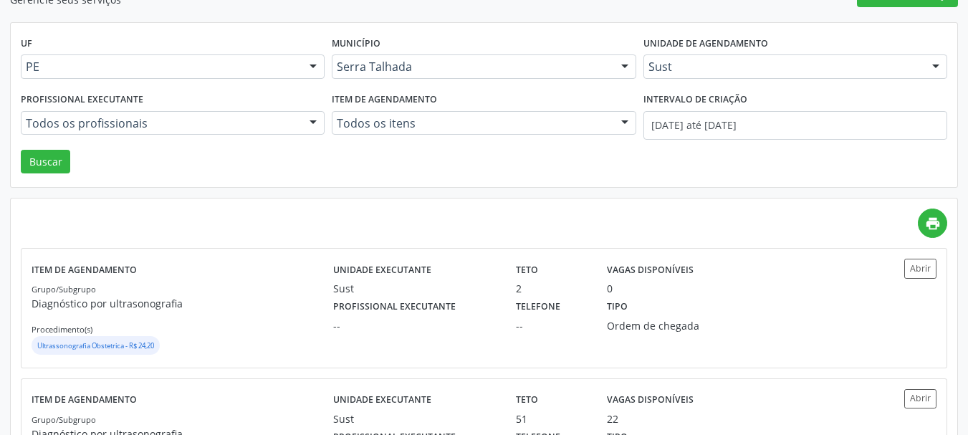
scroll to position [0, 0]
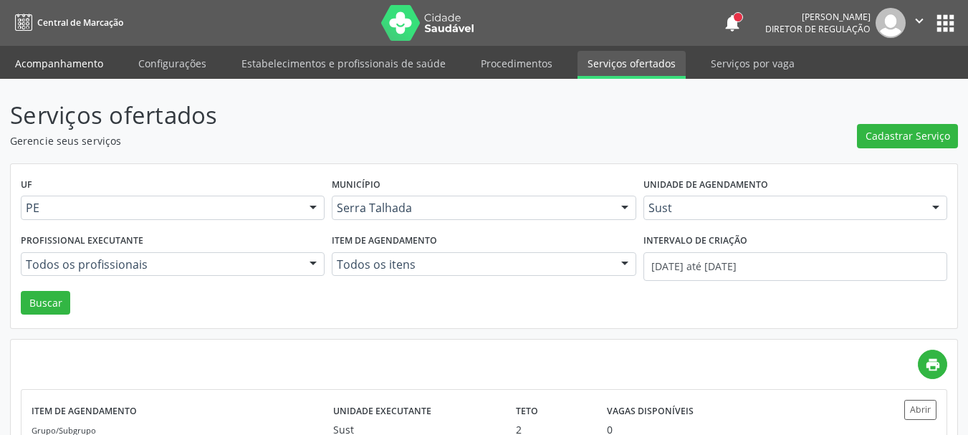
click at [51, 64] on link "Acompanhamento" at bounding box center [59, 63] width 108 height 25
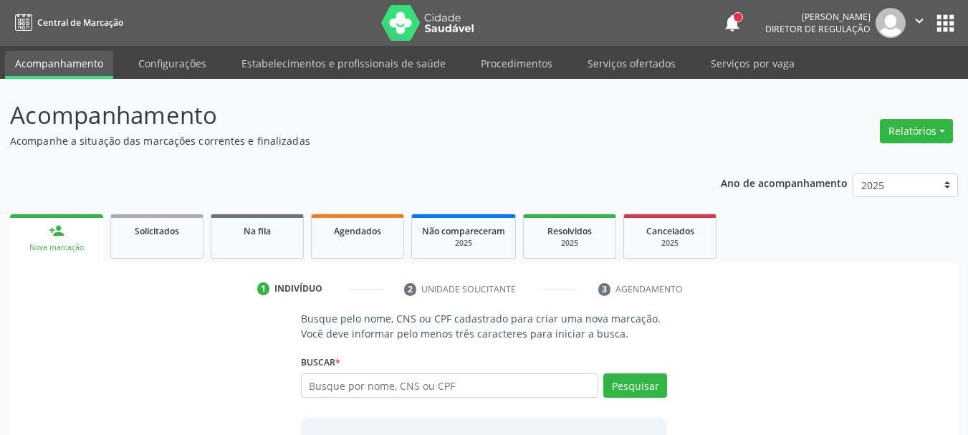
click at [51, 62] on link "Acompanhamento" at bounding box center [59, 65] width 108 height 28
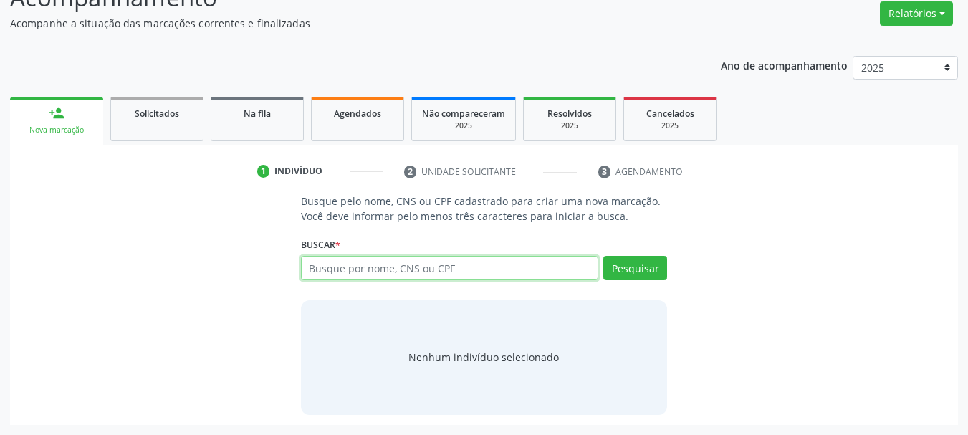
click at [413, 268] on input "text" at bounding box center [450, 268] width 298 height 24
type input "700003529580702"
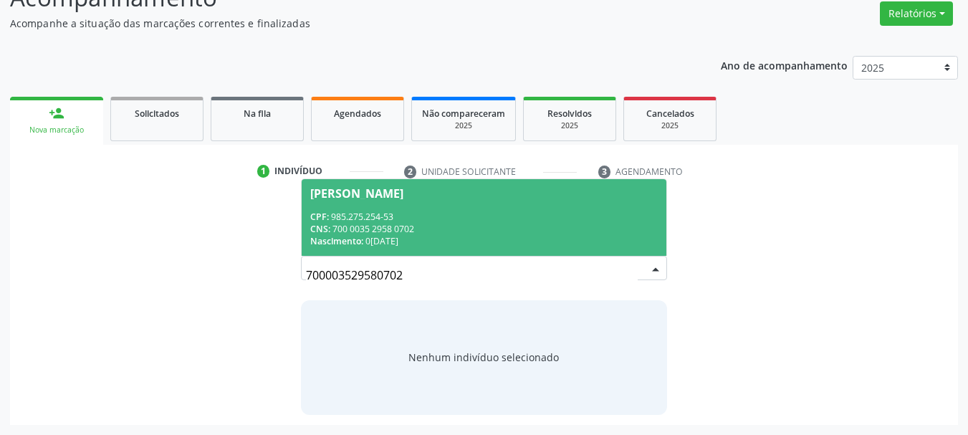
click at [452, 234] on div "CNS: 700 0035 2958 0702" at bounding box center [484, 229] width 348 height 12
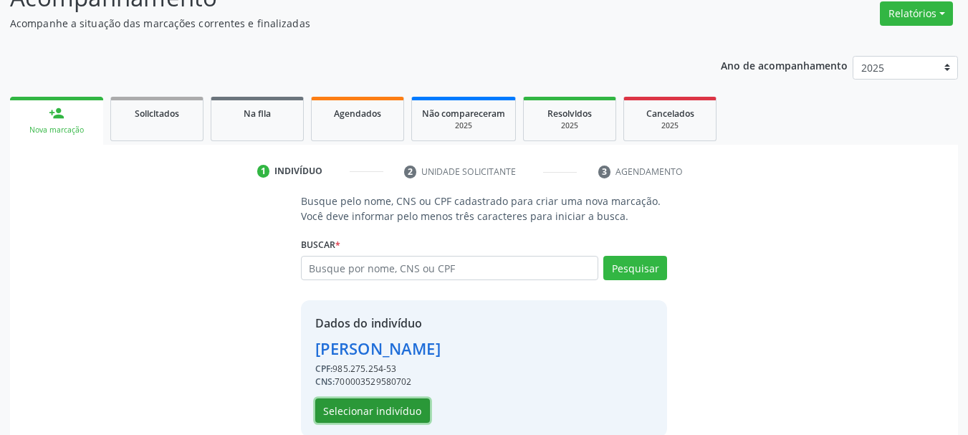
click at [364, 408] on button "Selecionar indivíduo" at bounding box center [372, 410] width 115 height 24
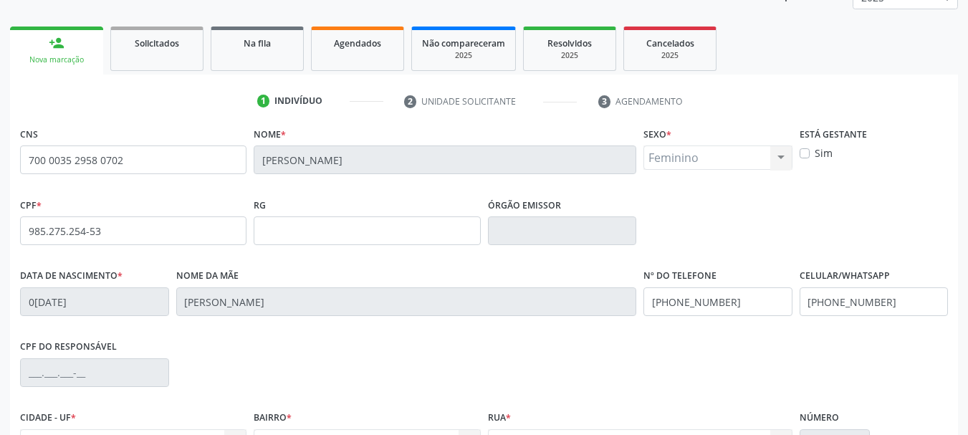
scroll to position [342, 0]
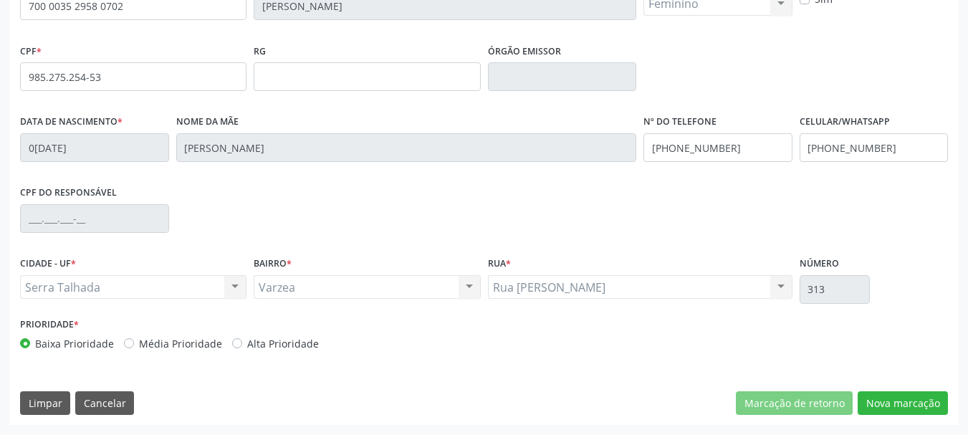
click at [911, 388] on div "CNS 700 0035 2958 0702 [GEOGRAPHIC_DATA] * [PERSON_NAME] * Feminino Masculino F…" at bounding box center [484, 197] width 948 height 456
click at [918, 398] on button "Nova marcação" at bounding box center [903, 403] width 90 height 24
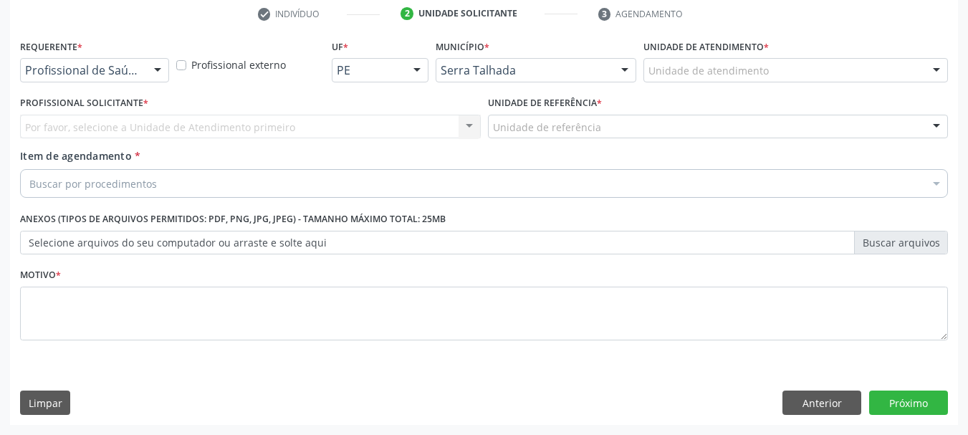
scroll to position [275, 0]
click at [112, 56] on div "Requerente * Profissional de Saúde Profissional de Saúde Paciente Nenhum result…" at bounding box center [94, 59] width 149 height 46
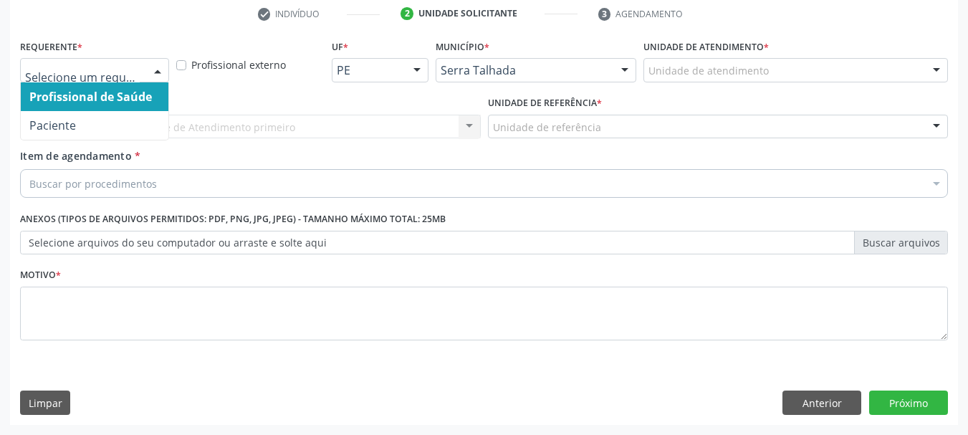
click at [112, 62] on div at bounding box center [94, 70] width 149 height 24
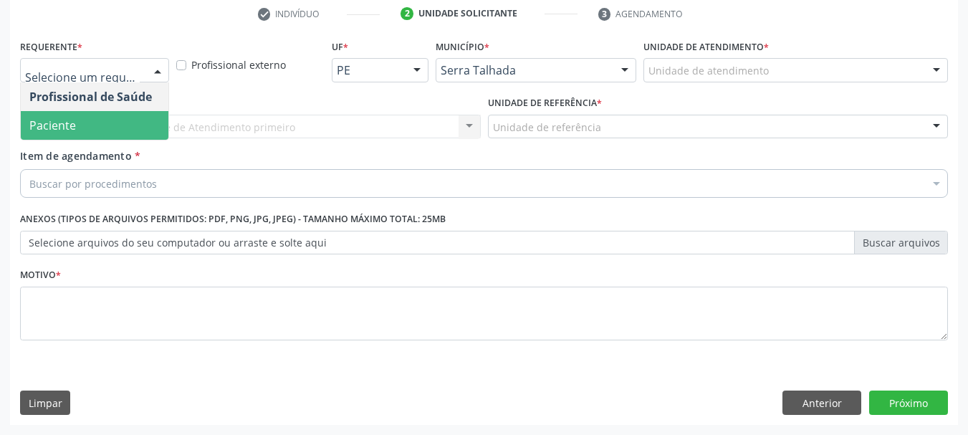
click at [115, 121] on span "Paciente" at bounding box center [95, 125] width 148 height 29
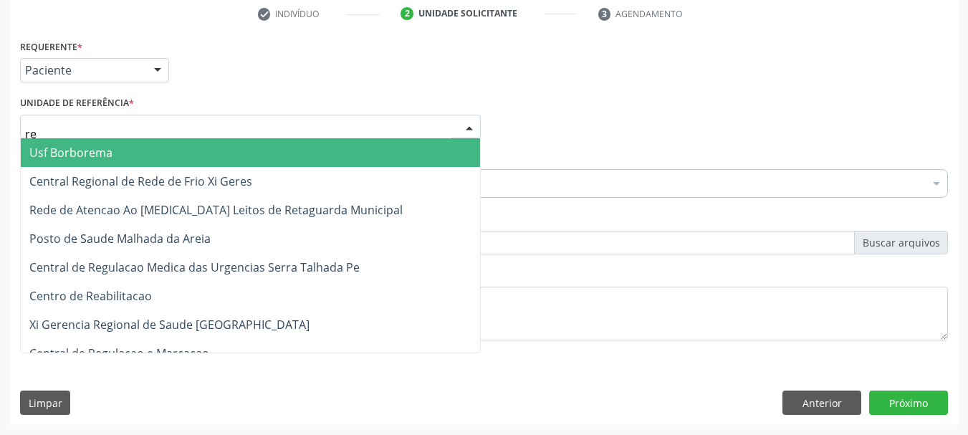
type input "rea"
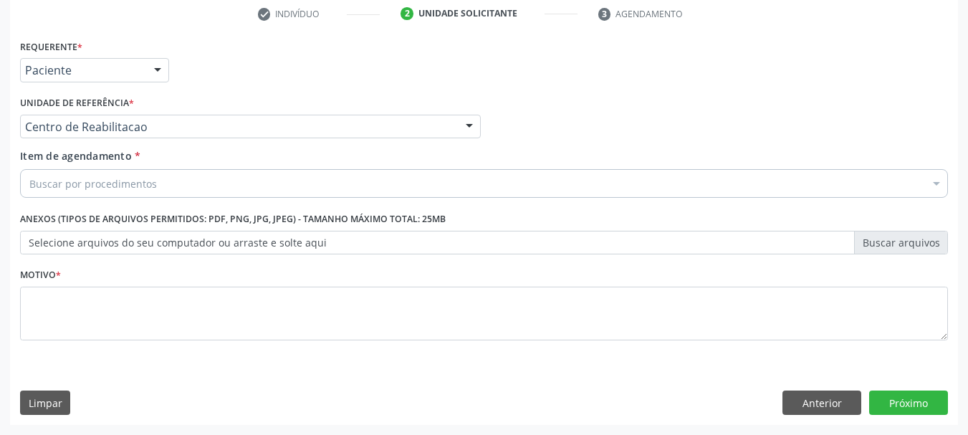
click at [60, 173] on div "Buscar por procedimentos" at bounding box center [484, 183] width 928 height 29
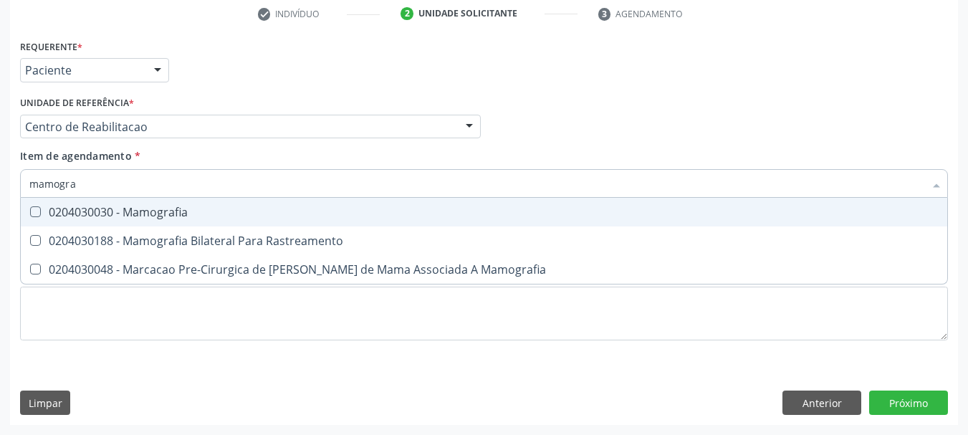
type input "mamograf"
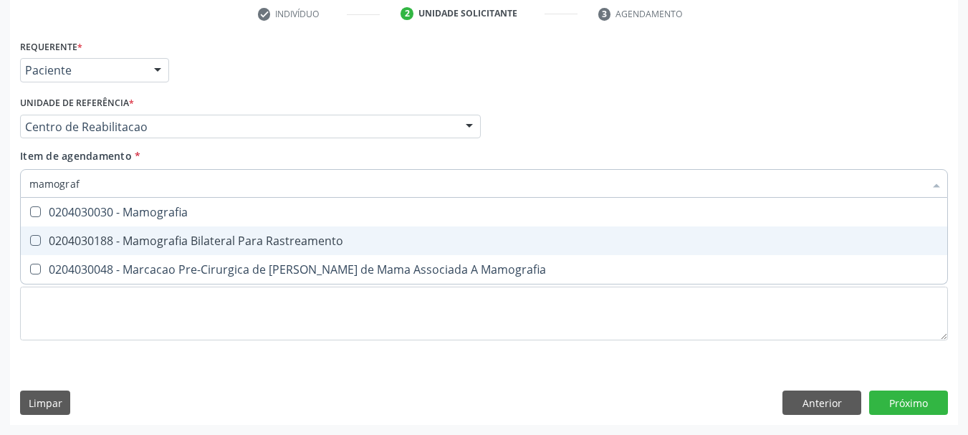
click at [229, 244] on div "0204030188 - Mamografia Bilateral Para Rastreamento" at bounding box center [483, 240] width 909 height 11
checkbox Rastreamento "true"
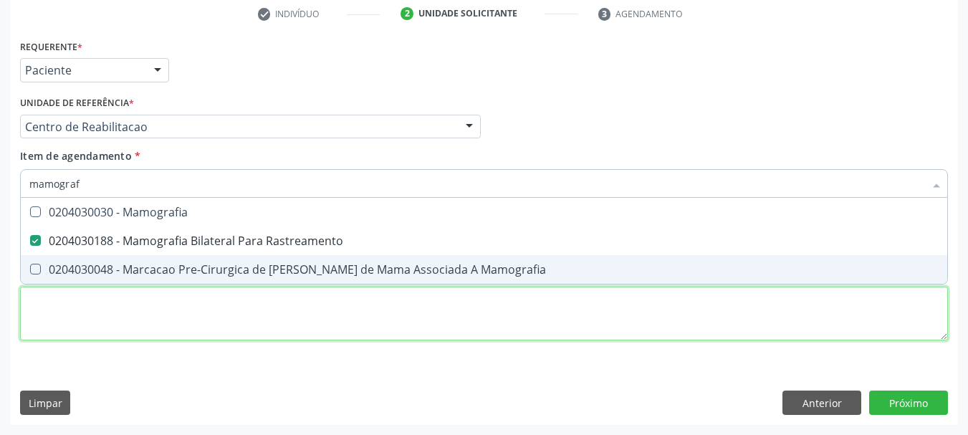
click at [167, 297] on div "Requerente * Paciente Profissional de Saúde Paciente Nenhum resultado encontrad…" at bounding box center [484, 198] width 928 height 325
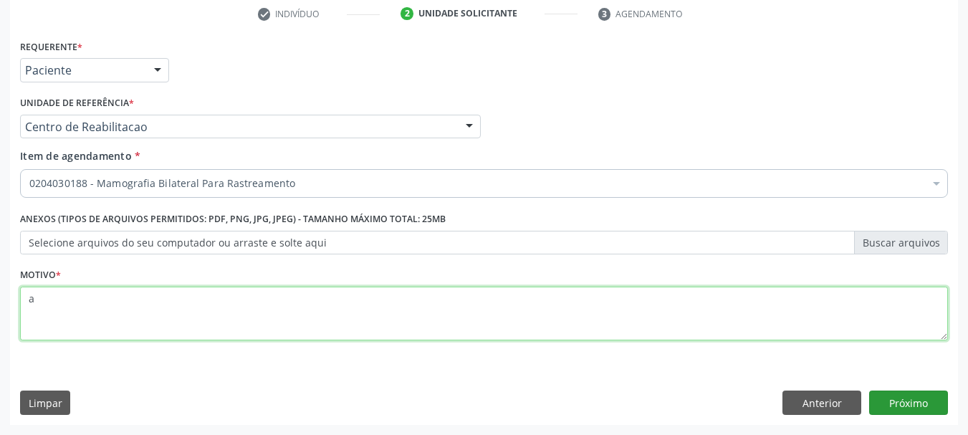
type textarea "a"
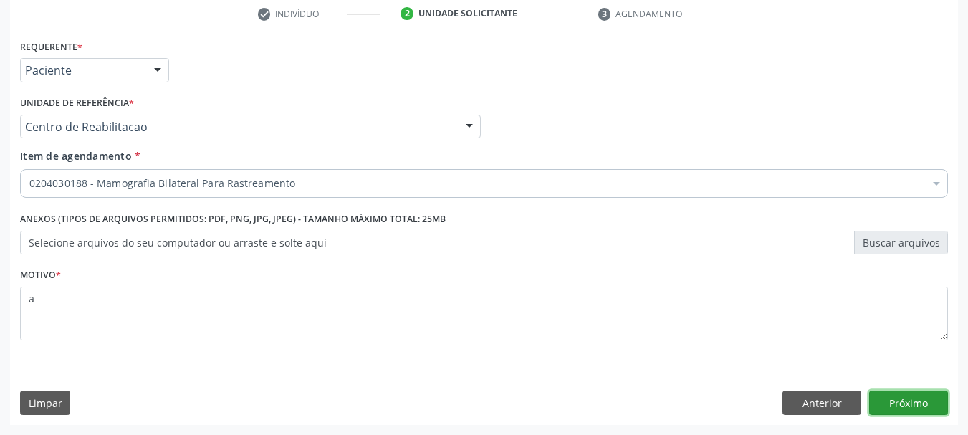
click at [920, 405] on button "Próximo" at bounding box center [908, 403] width 79 height 24
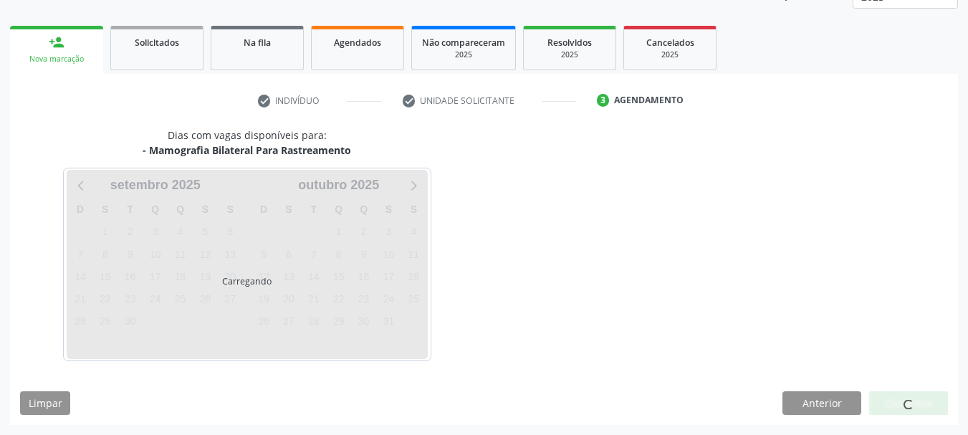
scroll to position [188, 0]
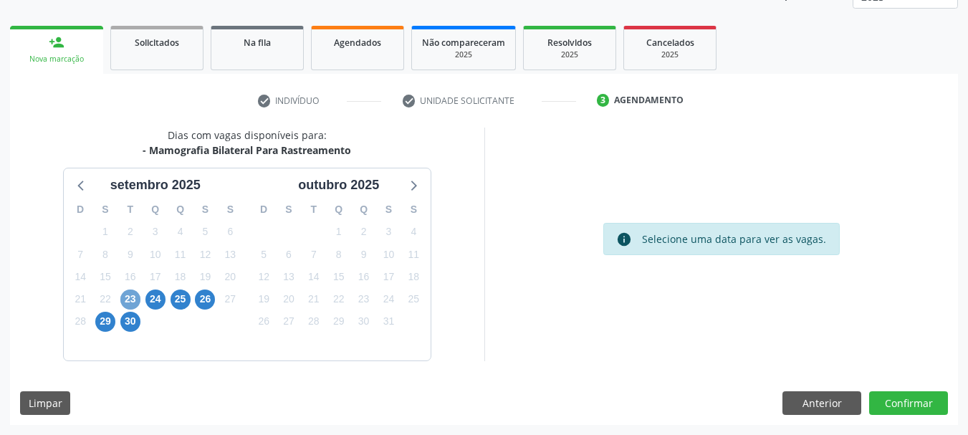
click at [128, 297] on span "23" at bounding box center [130, 299] width 20 height 20
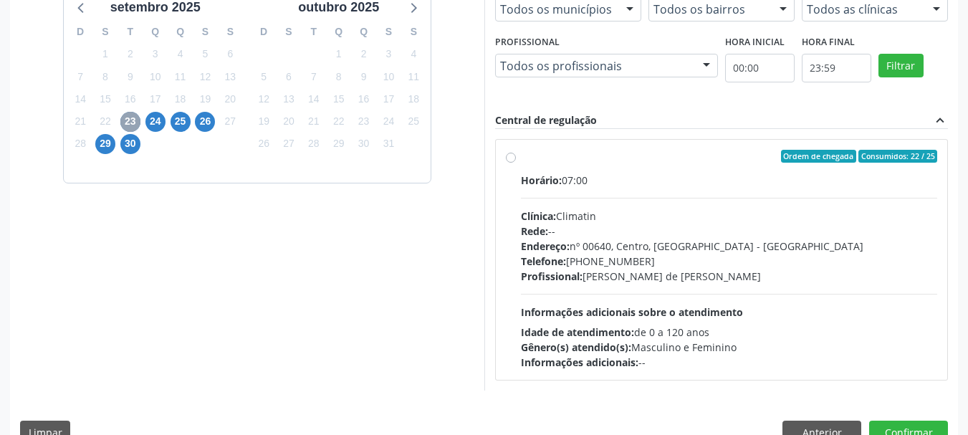
scroll to position [396, 0]
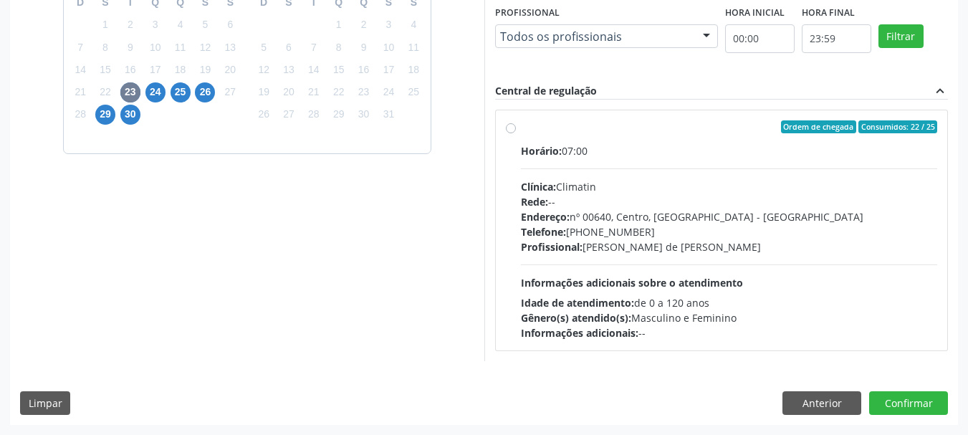
click at [614, 227] on div "Telefone: [PHONE_NUMBER]" at bounding box center [729, 231] width 417 height 15
click at [516, 133] on input "Ordem de chegada Consumidos: 22 / 25 Horário: 07:00 Clínica: Climatin Rede: -- …" at bounding box center [511, 126] width 10 height 13
radio input "true"
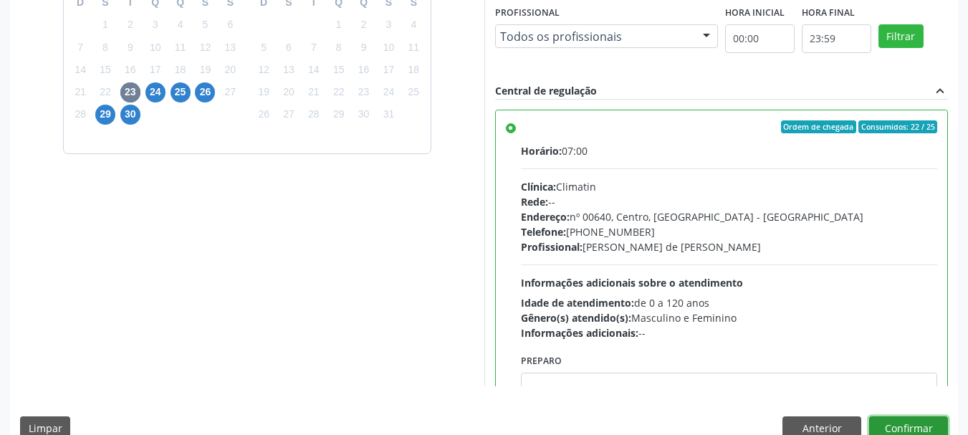
click at [909, 422] on button "Confirmar" at bounding box center [908, 428] width 79 height 24
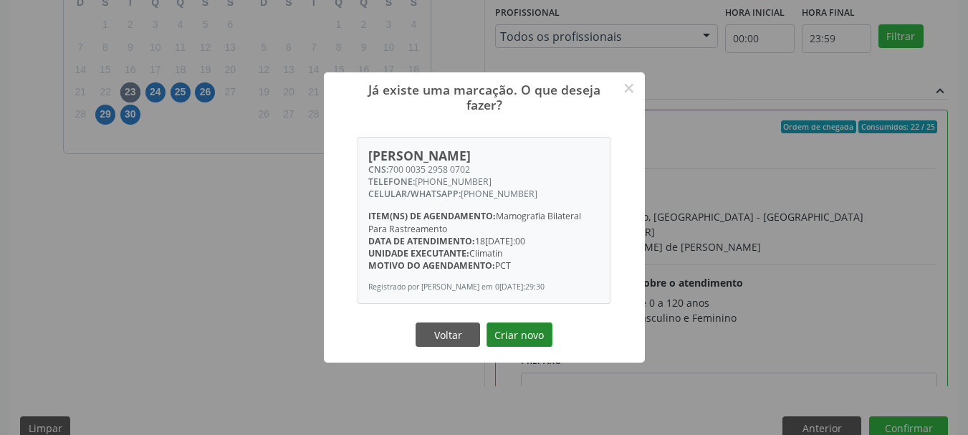
click at [522, 340] on button "Criar novo" at bounding box center [520, 334] width 66 height 24
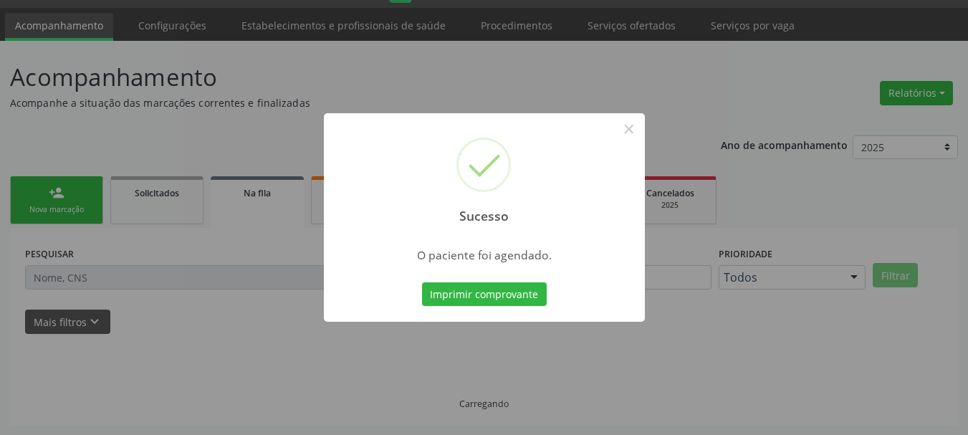
scroll to position [38, 0]
click at [522, 306] on button "Imprimir comprovante" at bounding box center [484, 294] width 125 height 24
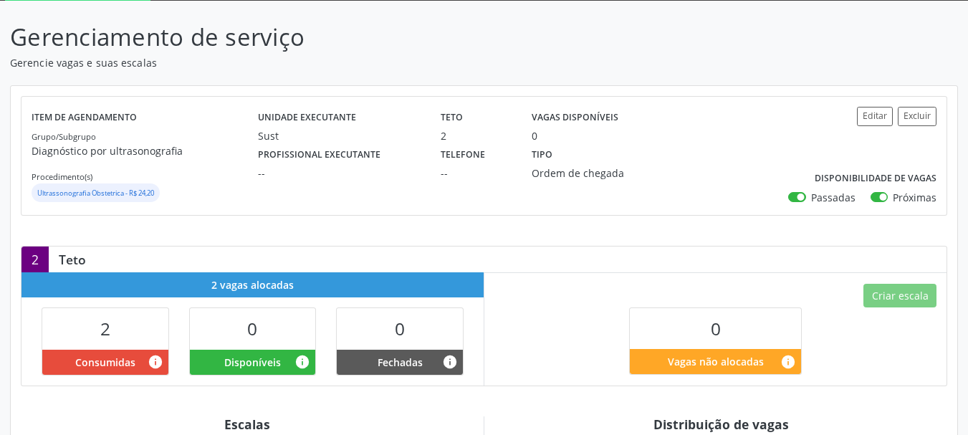
scroll to position [65, 0]
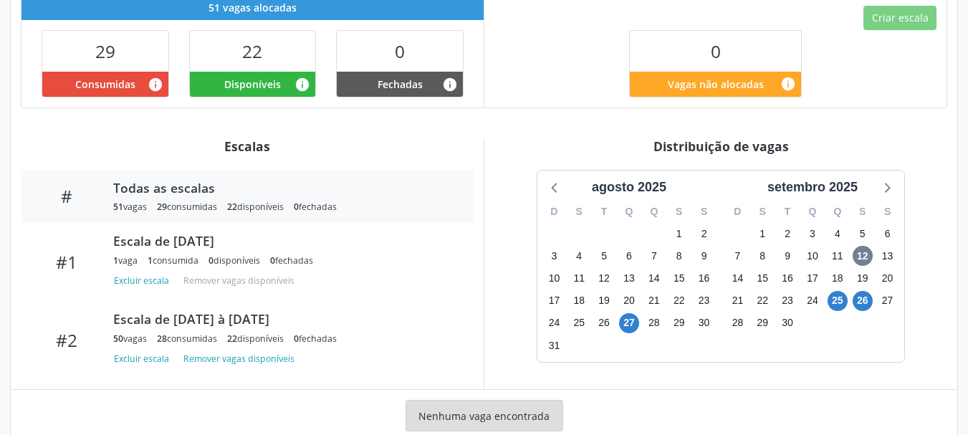
scroll to position [444, 0]
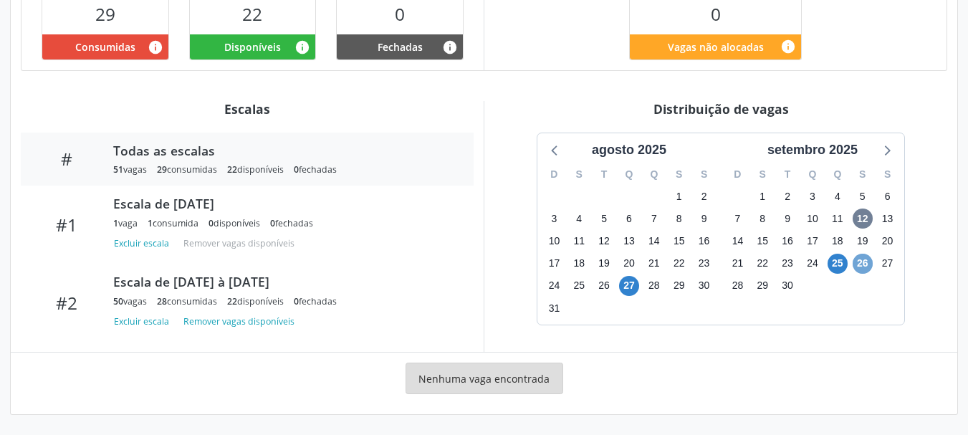
click at [866, 266] on span "26" at bounding box center [863, 264] width 20 height 20
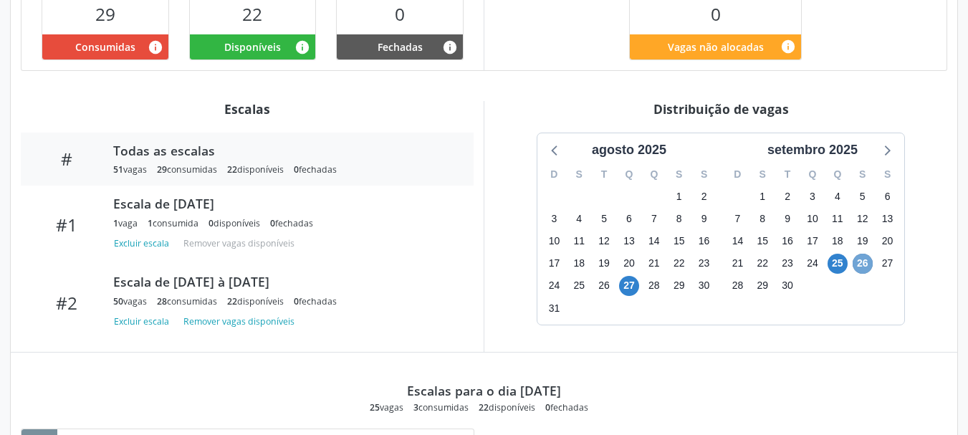
scroll to position [712, 0]
